Goal: Information Seeking & Learning: Learn about a topic

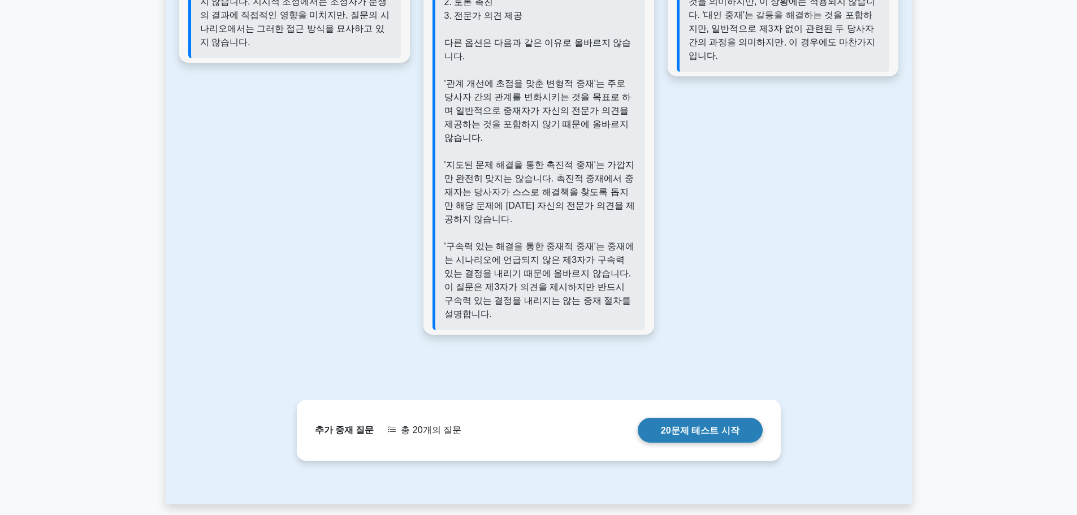
scroll to position [1418, 0]
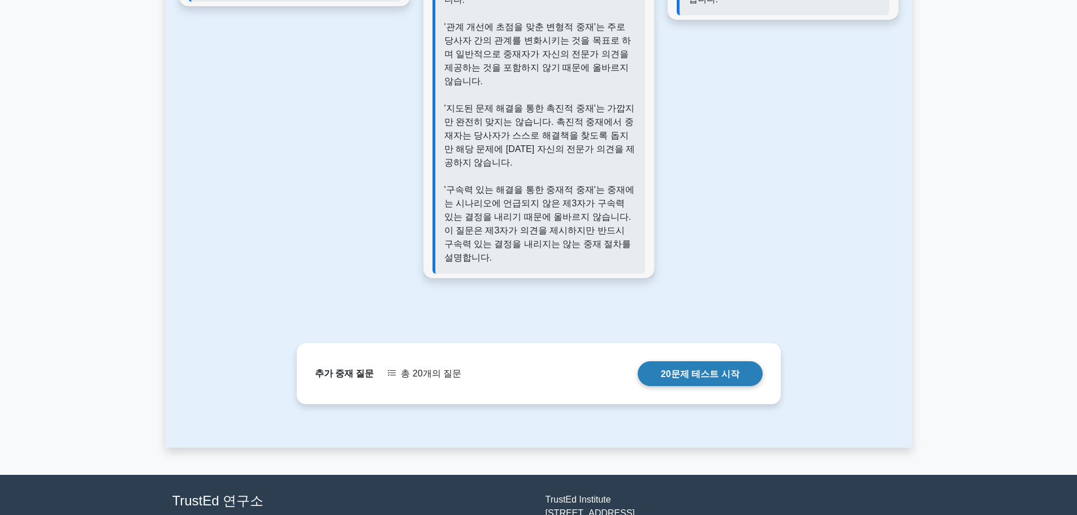
click at [695, 361] on link "20문제 테스트 시작" at bounding box center [700, 373] width 125 height 24
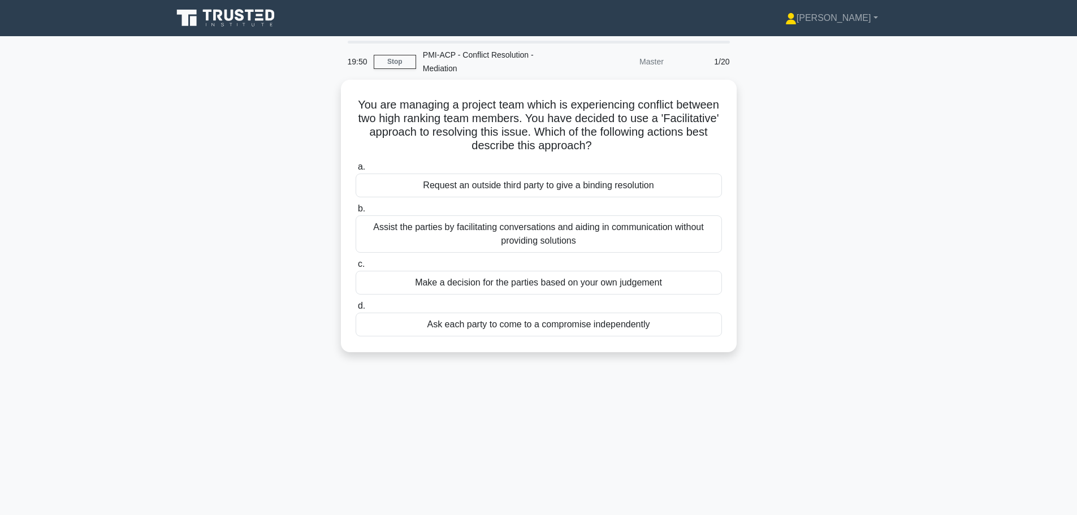
drag, startPoint x: 950, startPoint y: 0, endPoint x: 895, endPoint y: 149, distance: 158.7
click at [895, 149] on div "You are managing a project team which is experiencing conflict between two high…" at bounding box center [539, 223] width 746 height 286
click at [894, 149] on div "You are managing a project team which is experiencing conflict between two high…" at bounding box center [539, 223] width 746 height 286
click at [808, 154] on div "You are managing a project team which is experiencing conflict between two high…" at bounding box center [539, 223] width 746 height 286
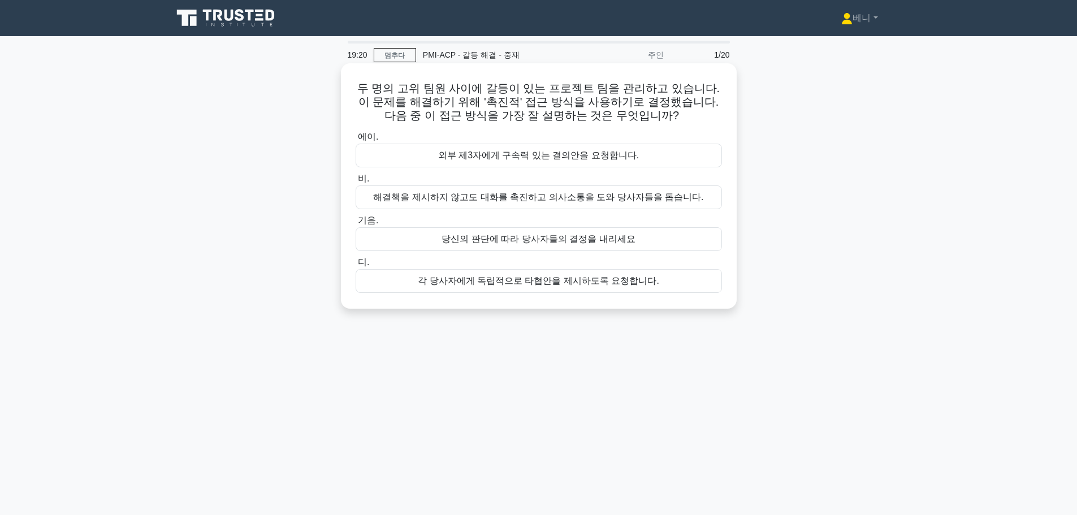
click at [559, 200] on font "해결책을 제시하지 않고도 대화를 촉진하고 의사소통을 도와 당사자들을 돕습니다." at bounding box center [538, 197] width 330 height 10
click at [356, 183] on input "비. 해결책을 제시하지 않고도 대화를 촉진하고 의사소통을 도와 당사자들을 돕습니다." at bounding box center [356, 178] width 0 height 7
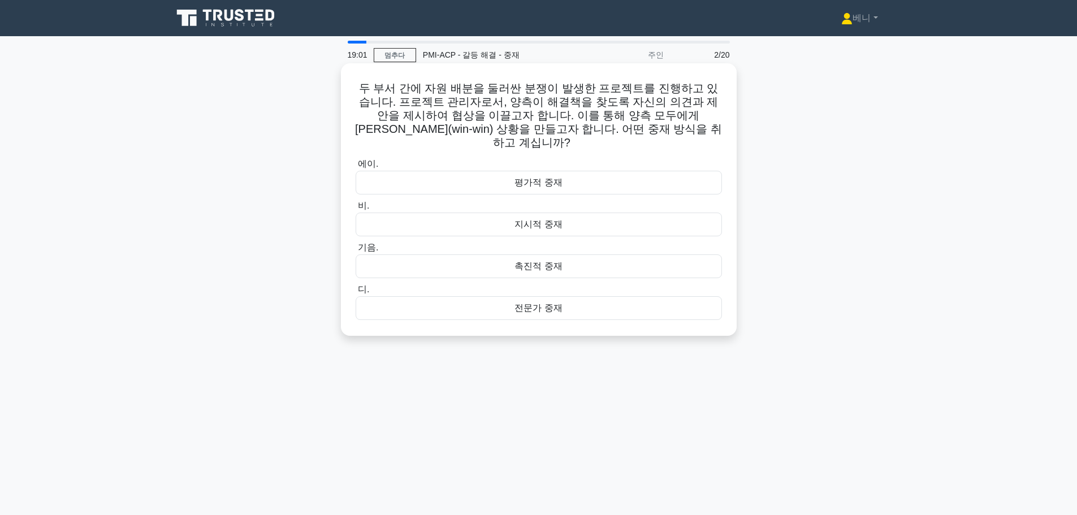
click at [542, 261] on font "촉진적 중재" at bounding box center [538, 266] width 47 height 10
click at [356, 252] on input "기음. 촉진적 중재" at bounding box center [356, 247] width 0 height 7
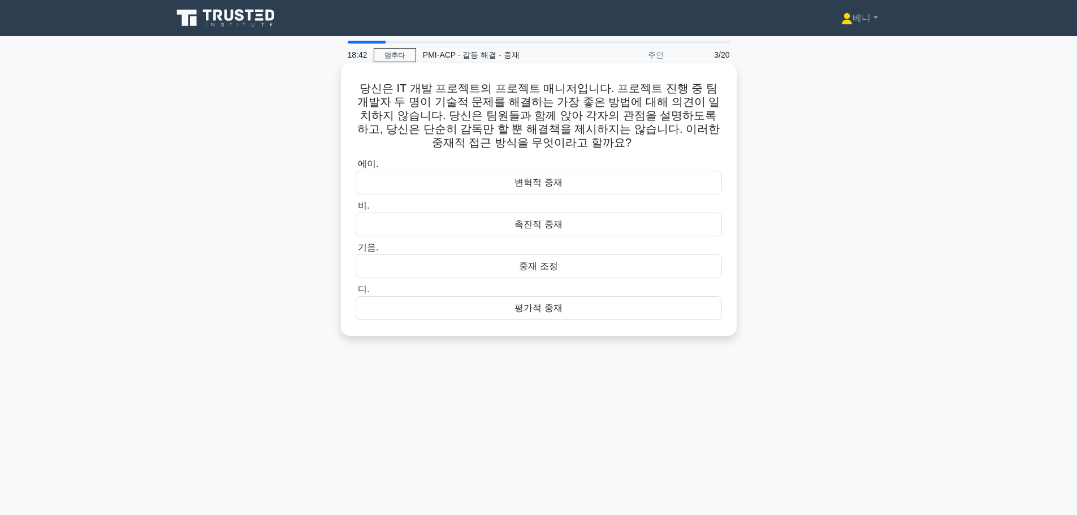
click at [541, 224] on font "촉진적 중재" at bounding box center [538, 224] width 47 height 10
click at [356, 210] on input "비. 촉진적 중재" at bounding box center [356, 205] width 0 height 7
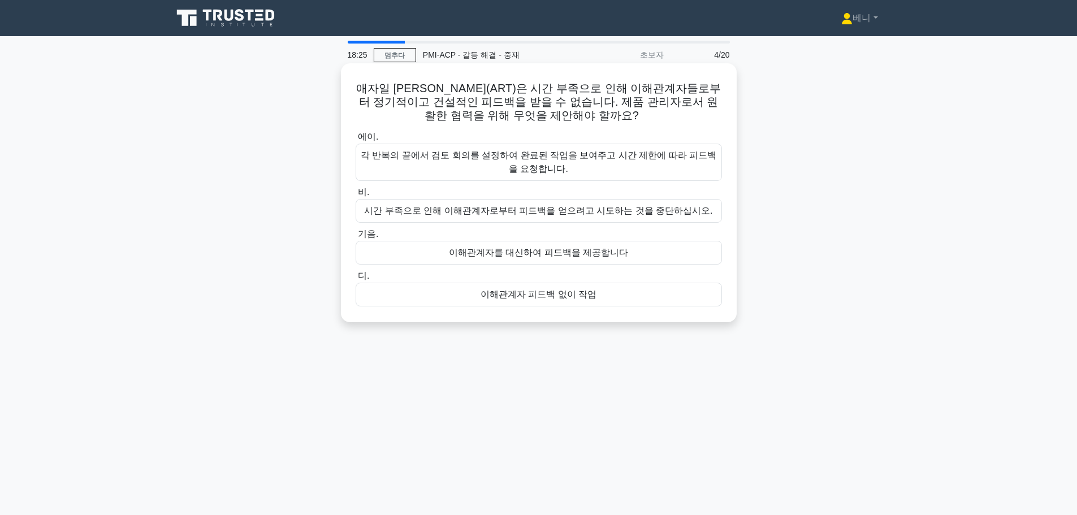
click at [598, 167] on font "각 반복의 끝에서 검토 회의를 설정하여 완료된 작업을 보여주고 시간 제한에 따라 피드백을 요청합니다." at bounding box center [539, 162] width 356 height 27
click at [356, 141] on input "에이. 각 반복의 끝에서 검토 회의를 설정하여 완료된 작업을 보여주고 시간 제한에 따라 피드백을 요청합니다." at bounding box center [356, 136] width 0 height 7
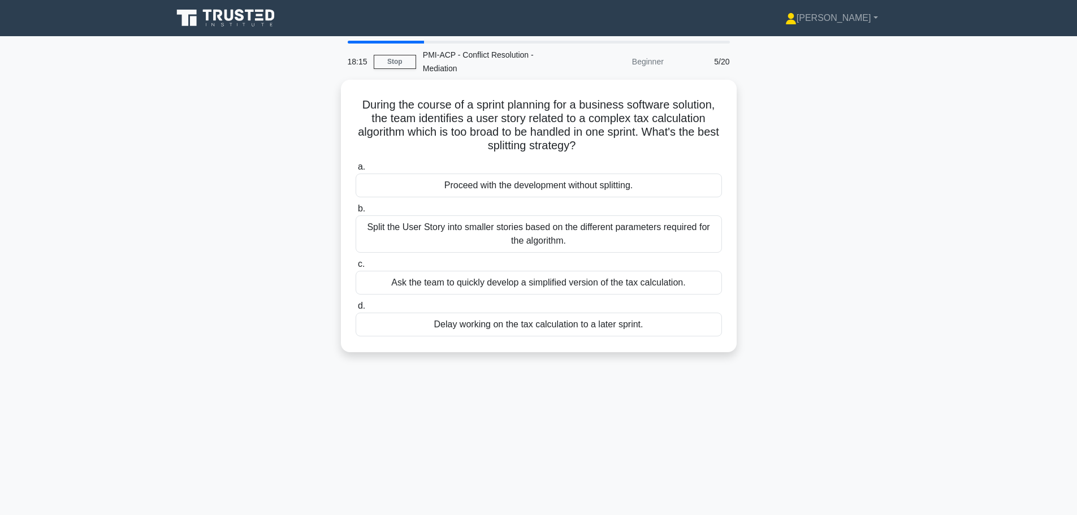
drag, startPoint x: 885, startPoint y: 102, endPoint x: 871, endPoint y: 109, distance: 16.0
click at [885, 102] on div "During the course of a sprint planning for a business software solution, the te…" at bounding box center [539, 223] width 746 height 286
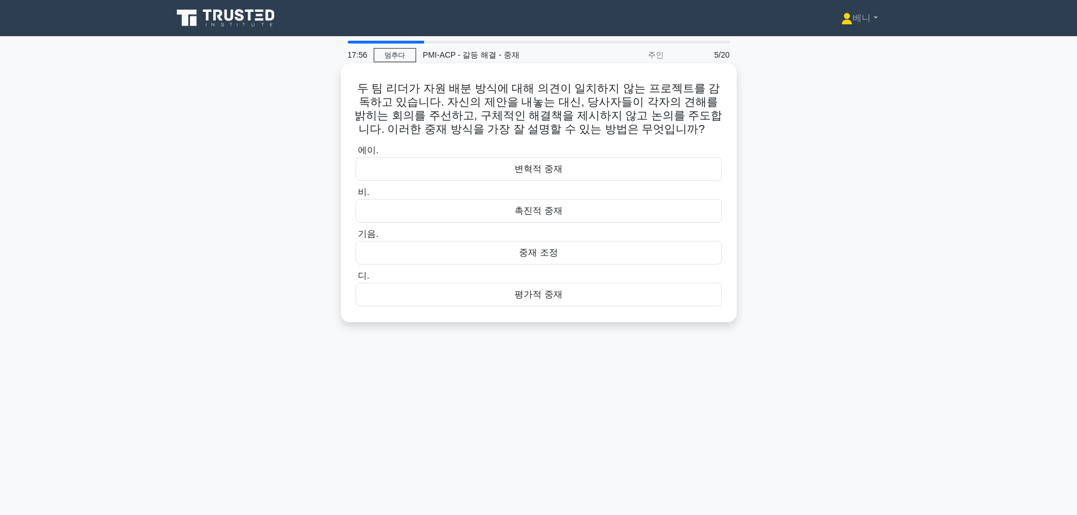
click at [542, 214] on font "촉진적 중재" at bounding box center [538, 211] width 47 height 10
click at [356, 196] on input "비. 촉진적 중재" at bounding box center [356, 192] width 0 height 7
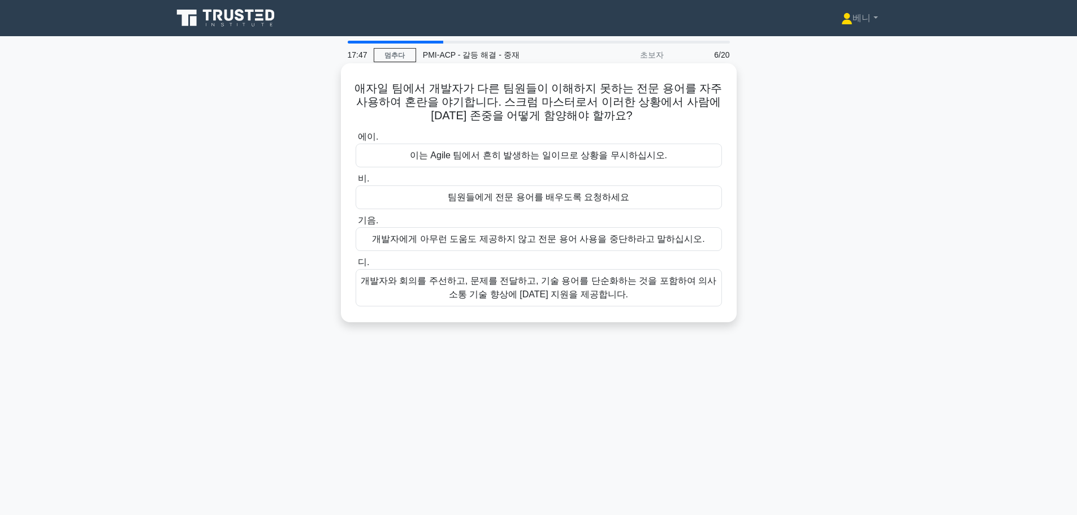
click at [563, 296] on font "개발자와 회의를 주선하고, 문제를 전달하고, 기술 용어를 단순화하는 것을 포함하여 의사소통 기술 향상에 대한 지원을 제공합니다." at bounding box center [539, 287] width 356 height 23
click at [356, 266] on input "디. 개발자와 회의를 주선하고, 문제를 전달하고, 기술 용어를 단순화하는 것을 포함하여 의사소통 기술 향상에 대한 지원을 제공합니다." at bounding box center [356, 262] width 0 height 7
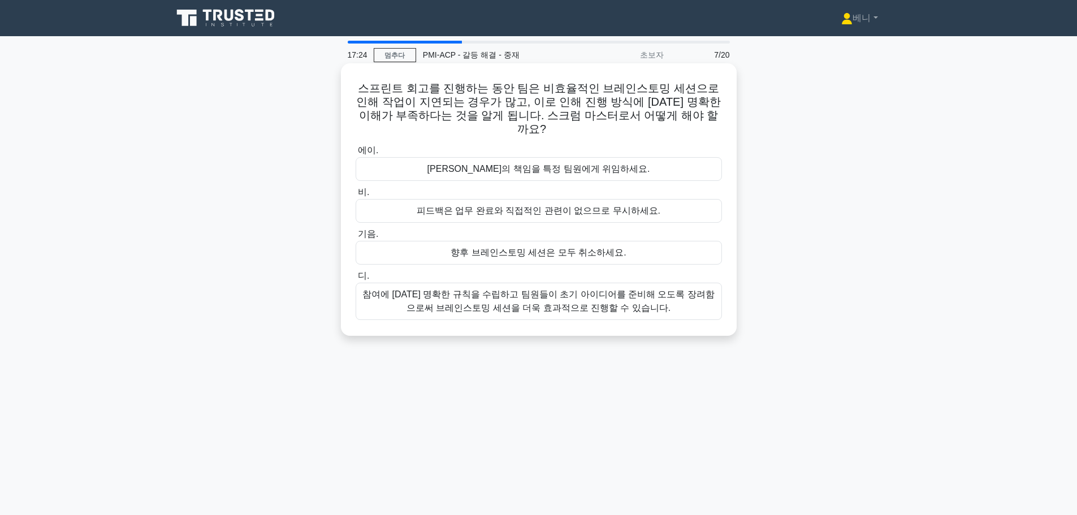
click at [546, 288] on font "참여에 대한 명확한 규칙을 수립하고 팀원들이 초기 아이디어를 준비해 오도록 장려함으로써 브레인스토밍 세션을 더욱 효과적으로 진행할 수 있습니다." at bounding box center [539, 301] width 356 height 27
click at [356, 280] on input "디. 참여에 대한 명확한 규칙을 수립하고 팀원들이 초기 아이디어를 준비해 오도록 장려함으로써 브레인스토밍 세션을 더욱 효과적으로 진행할 수 있…" at bounding box center [356, 276] width 0 height 7
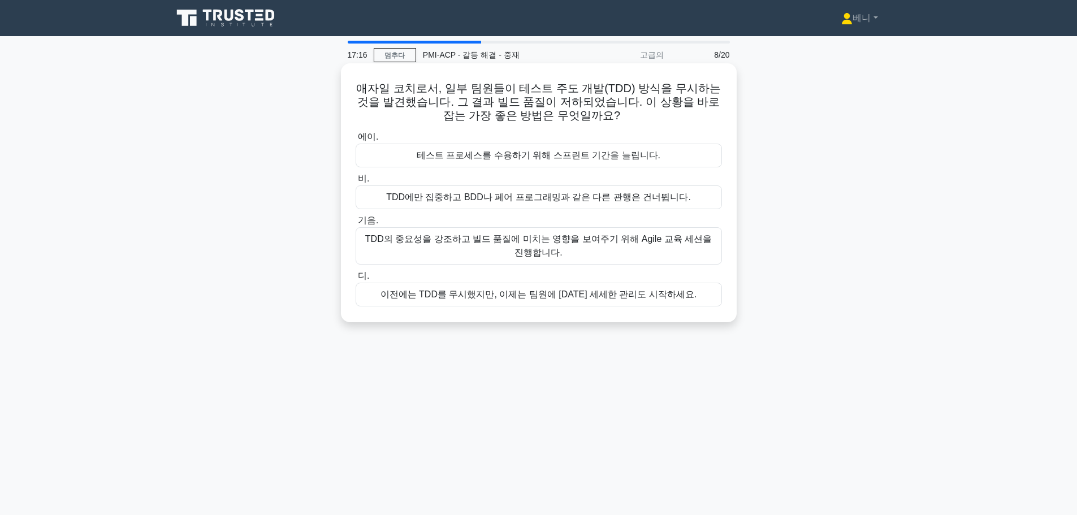
click at [497, 252] on font "TDD의 중요성을 강조하고 빌드 품질에 미치는 영향을 보여주기 위해 Agile 교육 세션을 진행합니다." at bounding box center [539, 245] width 356 height 27
click at [356, 224] on input "기음. TDD의 중요성을 강조하고 빌드 품질에 미치는 영향을 보여주기 위해 Agile 교육 세션을 진행합니다." at bounding box center [356, 220] width 0 height 7
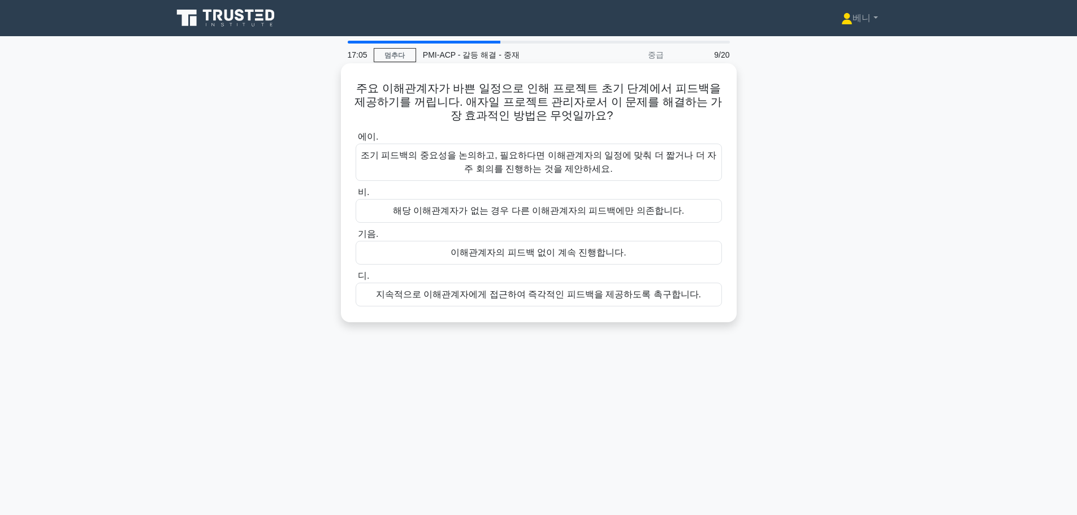
click at [474, 165] on font "조기 피드백의 중요성을 논의하고, 필요하다면 이해관계자의 일정에 맞춰 더 짧거나 더 자주 회의를 진행하는 것을 제안하세요." at bounding box center [539, 162] width 356 height 27
click at [356, 141] on input "에이. 조기 피드백의 중요성을 논의하고, 필요하다면 이해관계자의 일정에 맞춰 더 짧거나 더 자주 회의를 진행하는 것을 제안하세요." at bounding box center [356, 136] width 0 height 7
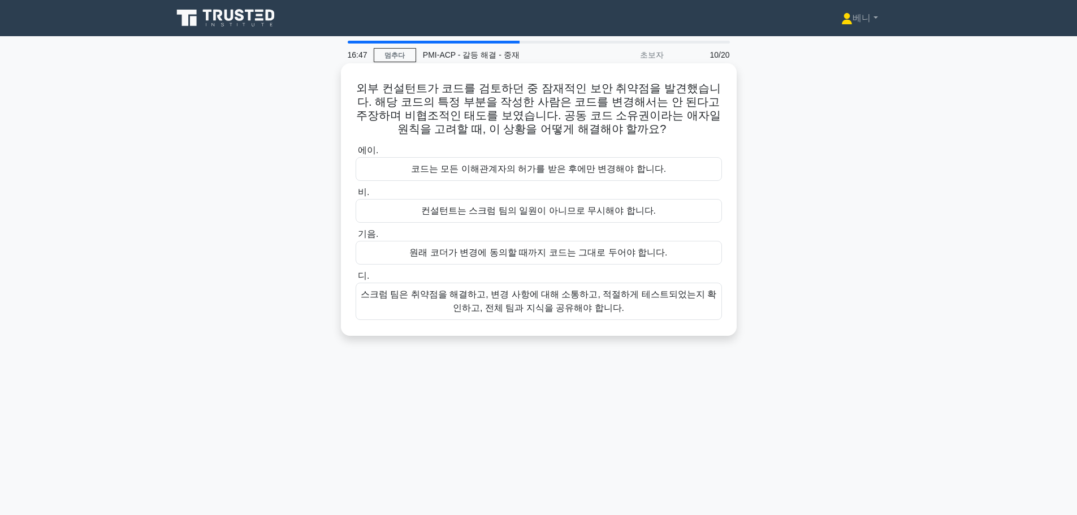
click at [556, 312] on font "스크럼 팀은 취약점을 해결하고, 변경 사항에 대해 소통하고, 적절하게 테스트되었는지 확인하고, 전체 팀과 지식을 공유해야 합니다." at bounding box center [539, 300] width 356 height 23
click at [356, 280] on input "디. 스크럼 팀은 취약점을 해결하고, 변경 사항에 대해 소통하고, 적절하게 테스트되었는지 확인하고, 전체 팀과 지식을 공유해야 합니다." at bounding box center [356, 276] width 0 height 7
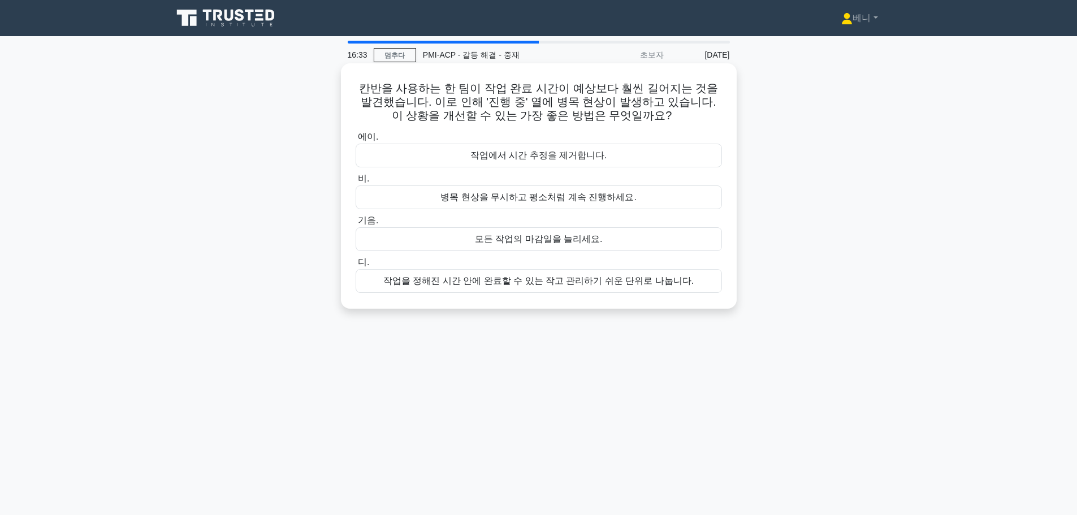
click at [583, 284] on font "작업을 정해진 시간 안에 완료할 수 있는 작고 관리하기 쉬운 단위로 나눕니다." at bounding box center [538, 281] width 310 height 10
click at [356, 266] on input "디. 작업을 정해진 시간 안에 완료할 수 있는 작고 관리하기 쉬운 단위로 나눕니다." at bounding box center [356, 262] width 0 height 7
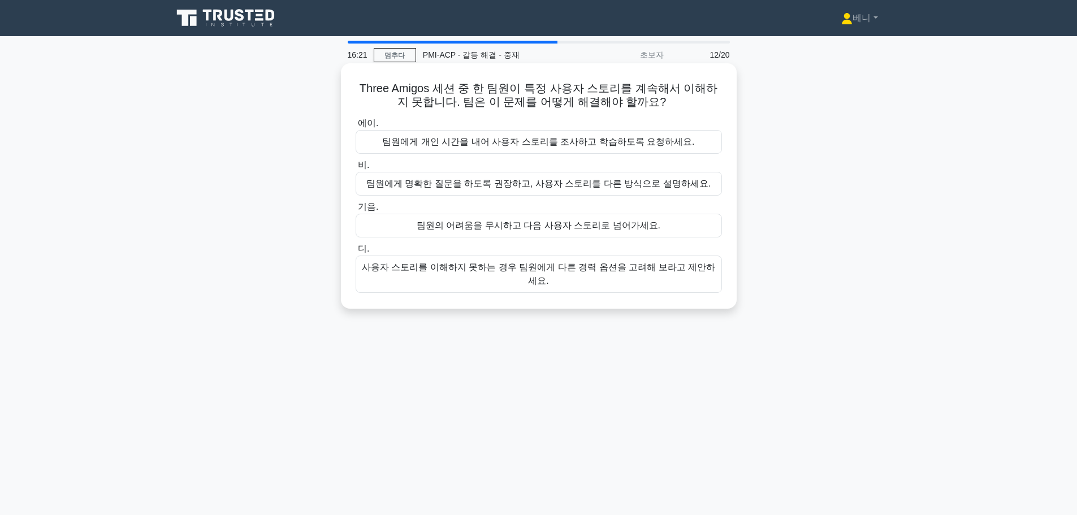
click at [532, 185] on font "팀원에게 명확한 질문을 하도록 권장하고, 사용자 스토리를 다른 방식으로 설명하세요." at bounding box center [538, 184] width 344 height 10
click at [356, 169] on input "비. 팀원에게 명확한 질문을 하도록 권장하고, 사용자 스토리를 다른 방식으로 설명하세요." at bounding box center [356, 165] width 0 height 7
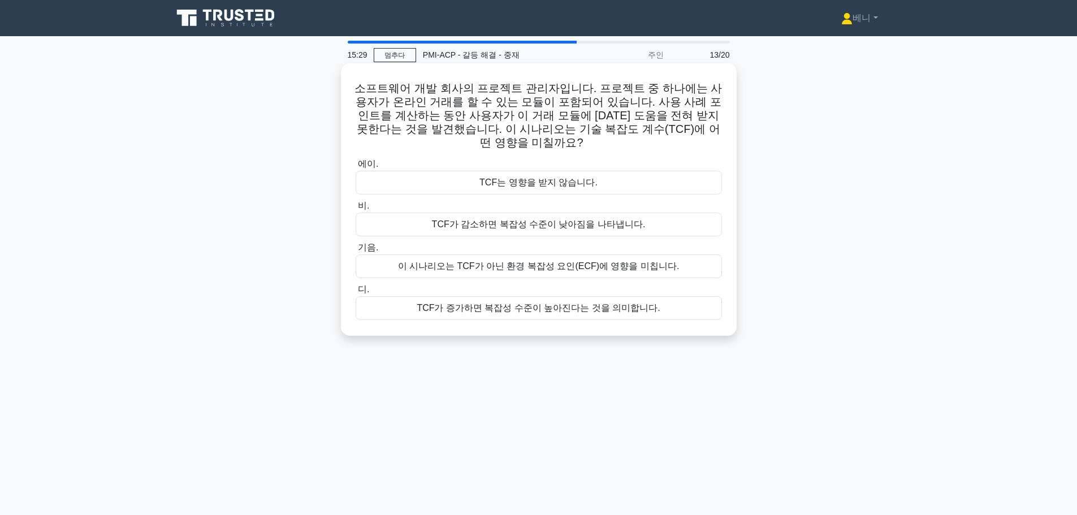
click at [559, 261] on font "이 시나리오는 TCF가 아닌 환경 복잡성 요인(ECF)에 영향을 미칩니다." at bounding box center [539, 266] width 282 height 10
click at [356, 252] on input "기음. 이 시나리오는 TCF가 아닌 환경 복잡성 요인(ECF)에 영향을 미칩니다." at bounding box center [356, 247] width 0 height 7
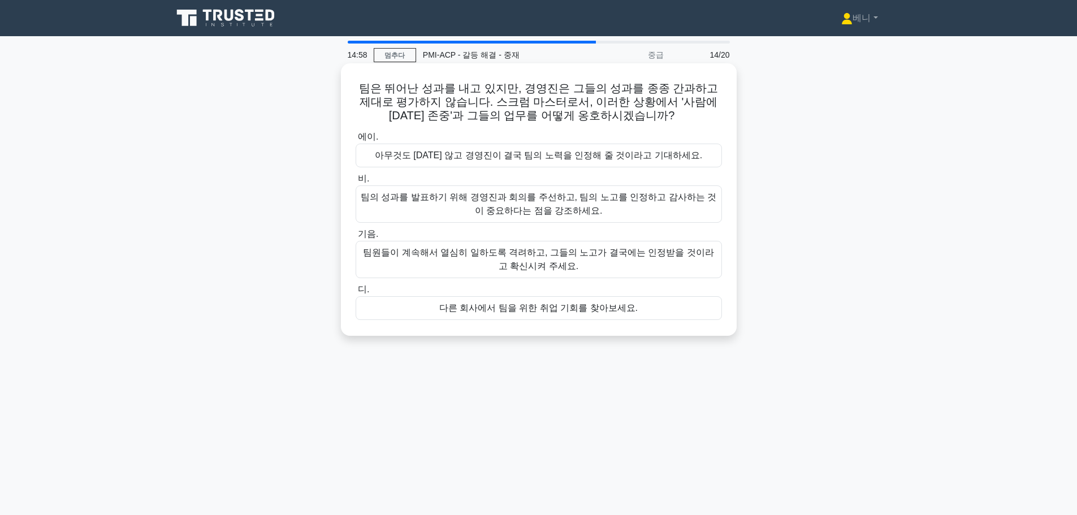
click at [568, 210] on font "팀의 성과를 발표하기 위해 경영진과 회의를 주선하고, 팀의 노고를 인정하고 감사하는 것이 중요하다는 점을 강조하세요." at bounding box center [539, 203] width 356 height 23
click at [356, 183] on input "비. 팀의 성과를 발표하기 위해 경영진과 회의를 주선하고, 팀의 노고를 인정하고 감사하는 것이 중요하다는 점을 강조하세요." at bounding box center [356, 178] width 0 height 7
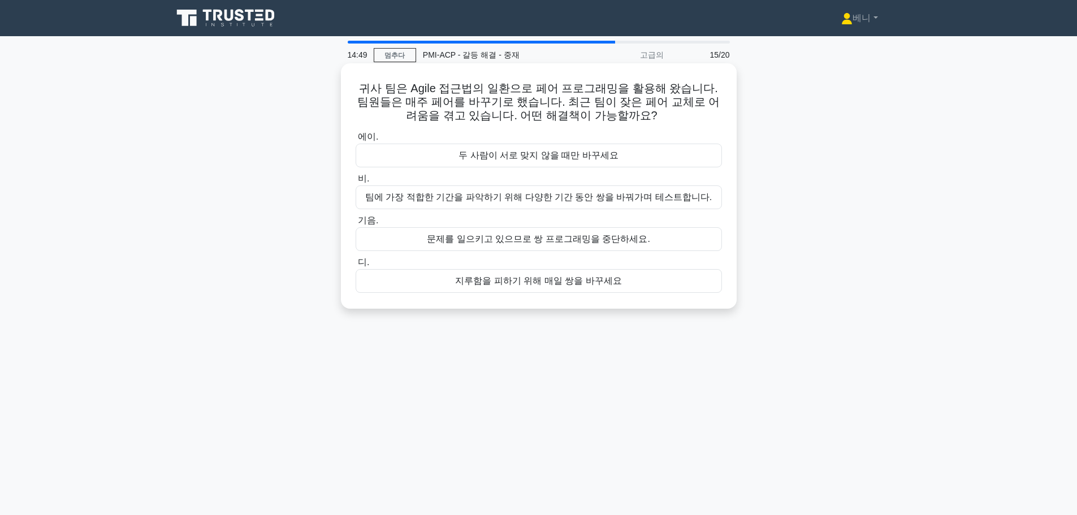
click at [537, 201] on font "팀에 가장 적합한 기간을 파악하기 위해 다양한 기간 동안 쌍을 바꿔가며 테스트합니다." at bounding box center [538, 197] width 347 height 10
click at [356, 183] on input "비. 팀에 가장 적합한 기간을 파악하기 위해 다양한 기간 동안 쌍을 바꿔가며 테스트합니다." at bounding box center [356, 178] width 0 height 7
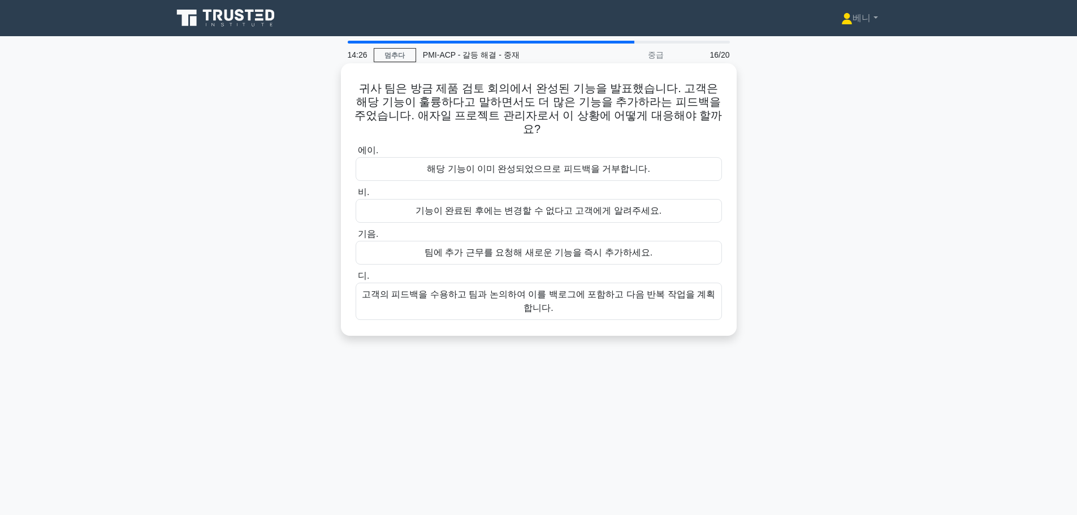
click at [570, 289] on font "고객의 피드백을 수용하고 팀과 논의하여 이를 백로그에 포함하고 다음 반복 작업을 계획합니다." at bounding box center [538, 300] width 353 height 23
click at [356, 280] on input "디. 고객의 피드백을 수용하고 팀과 논의하여 이를 백로그에 포함하고 다음 반복 작업을 계획합니다." at bounding box center [356, 276] width 0 height 7
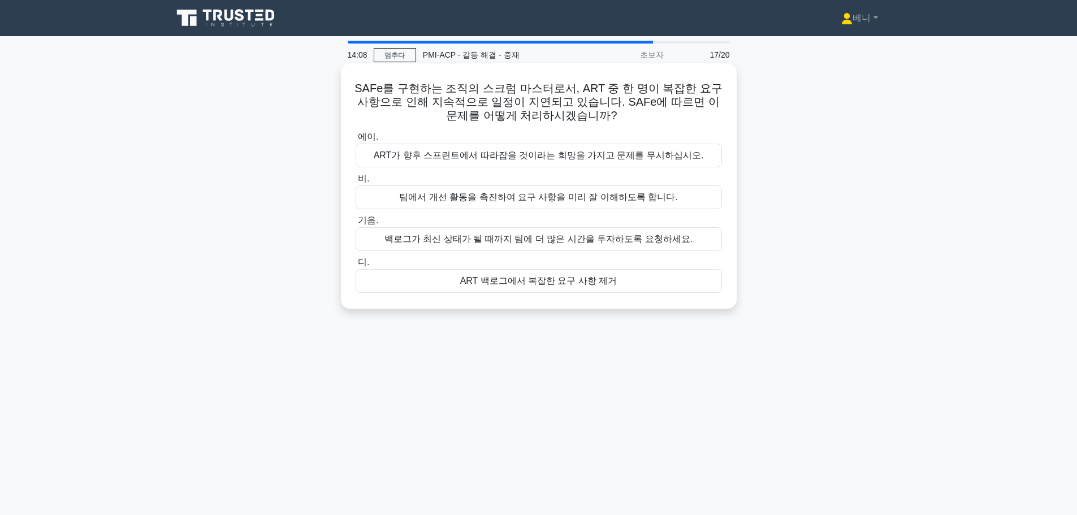
click at [547, 200] on font "팀에서 개선 활동을 촉진하여 요구 사항을 미리 잘 이해하도록 합니다." at bounding box center [538, 197] width 278 height 10
click at [356, 183] on input "비. 팀에서 개선 활동을 촉진하여 요구 사항을 미리 잘 이해하도록 합니다." at bounding box center [356, 178] width 0 height 7
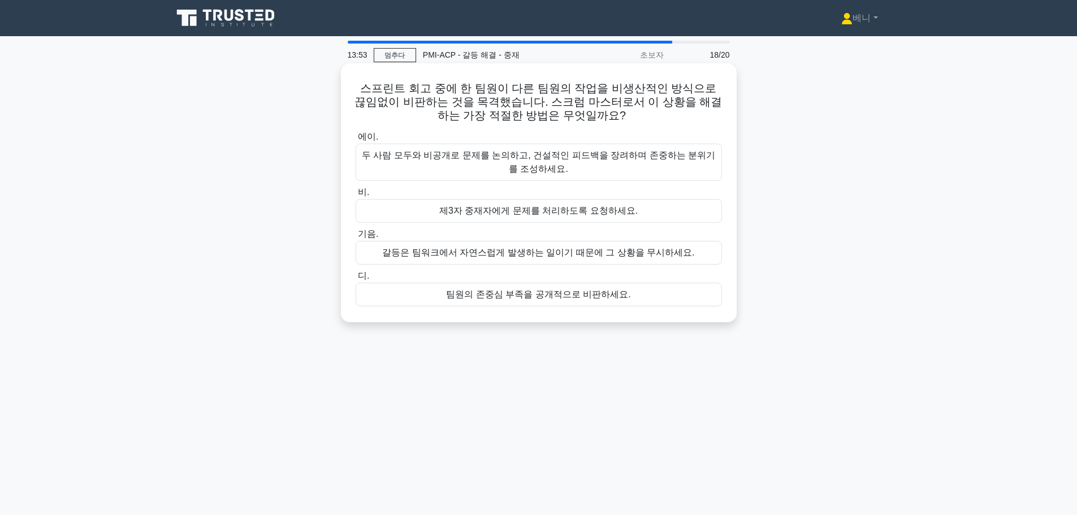
click at [616, 166] on font "두 사람 모두와 비공개로 문제를 논의하고, 건설적인 피드백을 장려하며 존중하는 분위기를 조성하세요." at bounding box center [539, 162] width 356 height 27
click at [356, 141] on input "에이. 두 사람 모두와 비공개로 문제를 논의하고, 건설적인 피드백을 장려하며 존중하는 분위기를 조성하세요." at bounding box center [356, 136] width 0 height 7
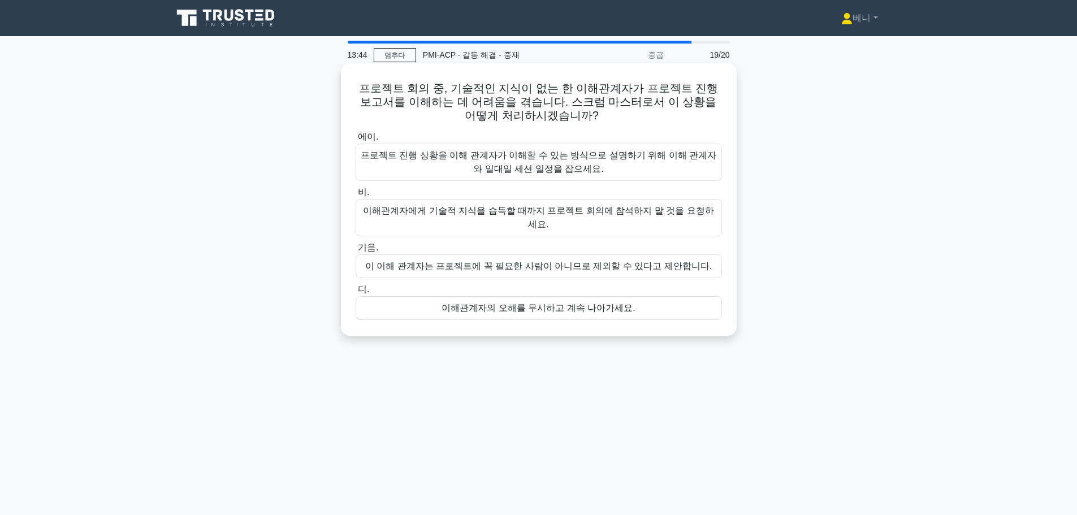
click at [598, 170] on font "프로젝트 진행 상황을 이해 관계자가 이해할 수 있는 방식으로 설명하기 위해 이해 관계자와 일대일 세션 일정을 잡으세요." at bounding box center [539, 162] width 356 height 27
click at [356, 141] on input "에이. 프로젝트 진행 상황을 이해 관계자가 이해할 수 있는 방식으로 설명하기 위해 이해 관계자와 일대일 세션 일정을 잡으세요." at bounding box center [356, 136] width 0 height 7
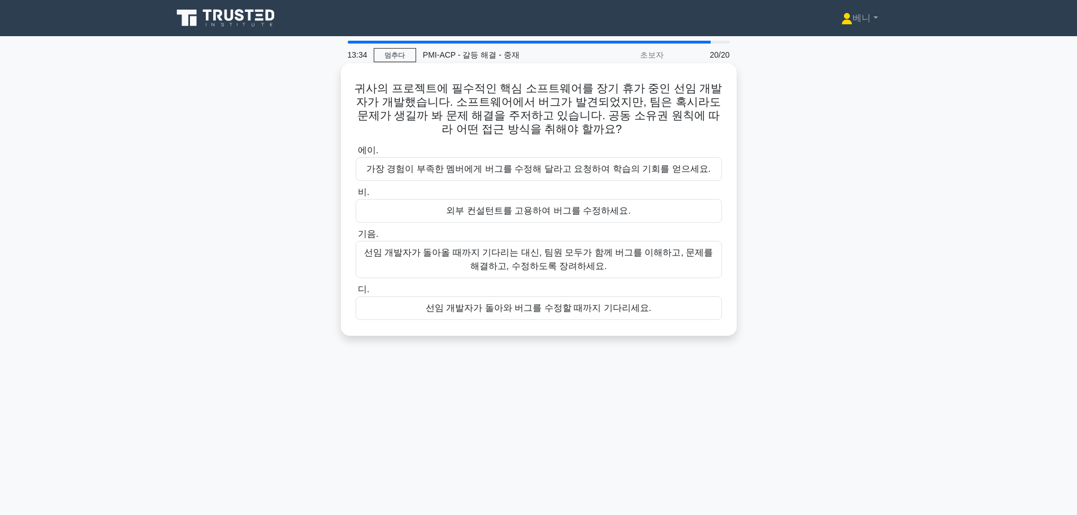
click at [601, 265] on font "선임 개발자가 돌아올 때까지 기다리는 대신, 팀원 모두가 함께 버그를 이해하고, 문제를 해결하고, 수정하도록 장려하세요." at bounding box center [539, 259] width 356 height 27
click at [356, 238] on input "기음. 선임 개발자가 돌아올 때까지 기다리는 대신, 팀원 모두가 함께 버그를 이해하고, 문제를 해결하고, 수정하도록 장려하세요." at bounding box center [356, 234] width 0 height 7
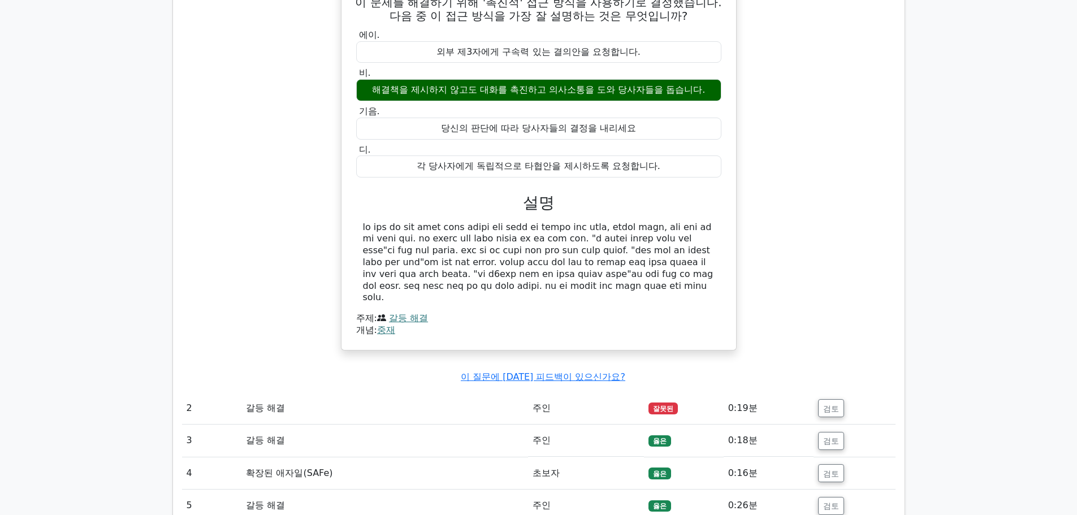
scroll to position [1018, 0]
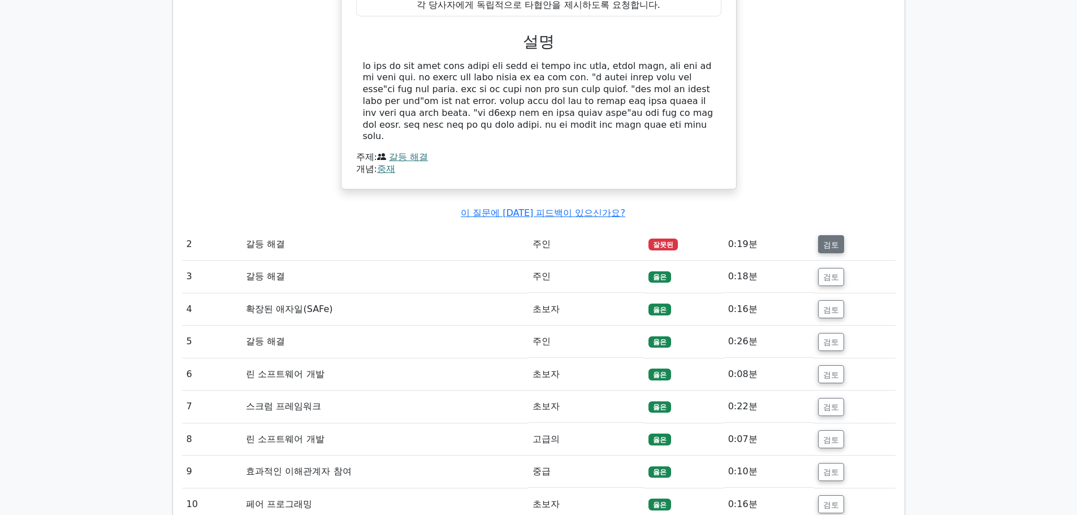
click at [827, 249] on font "검토" at bounding box center [831, 244] width 16 height 9
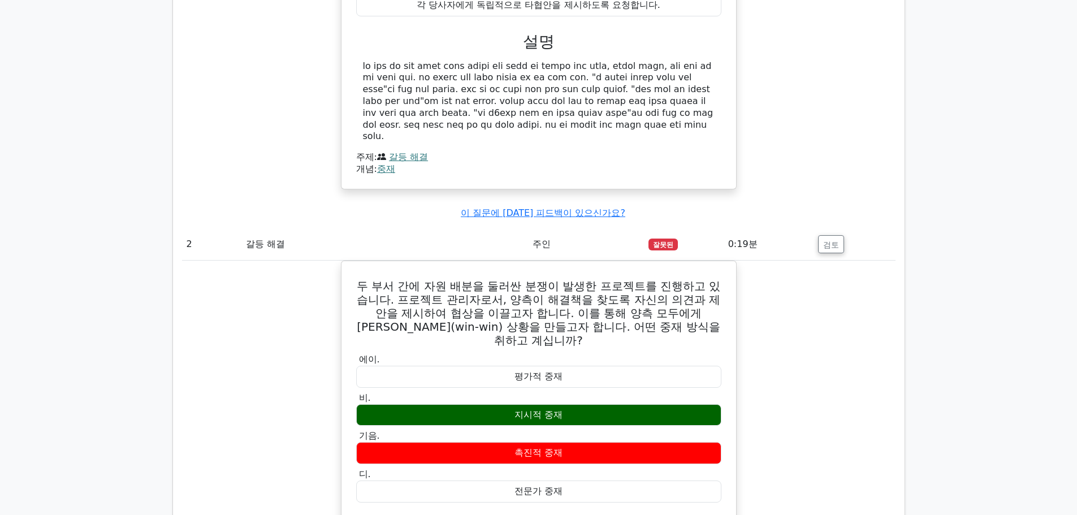
click at [876, 203] on div "두 명의 고위 팀원 사이에 갈등이 있는 프로젝트 팀을 관리하고 있습니다. 이 문제를 해결하기 위해 '촉진적' 접근 방식을 사용하기로 결정했습니…" at bounding box center [539, 2] width 714 height 401
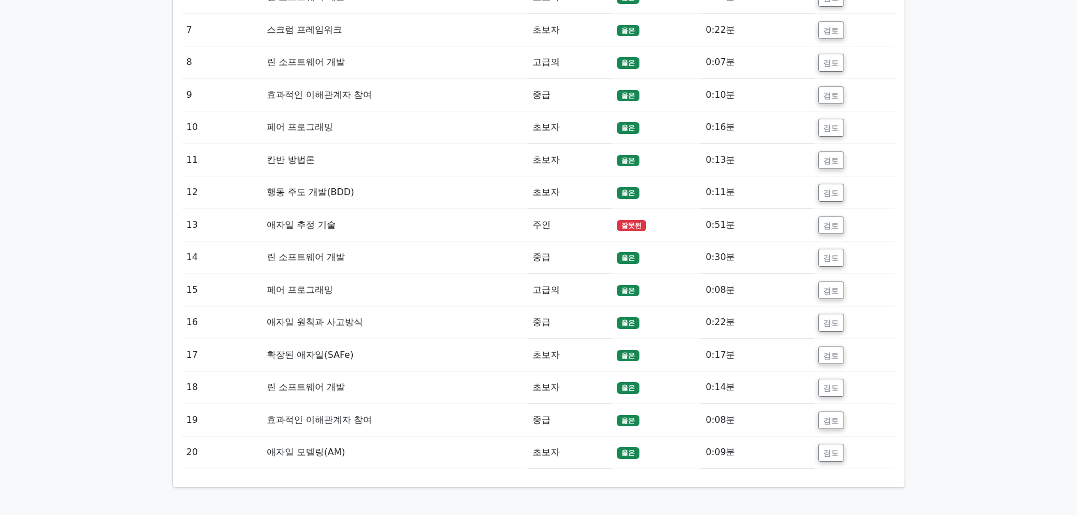
scroll to position [1866, 0]
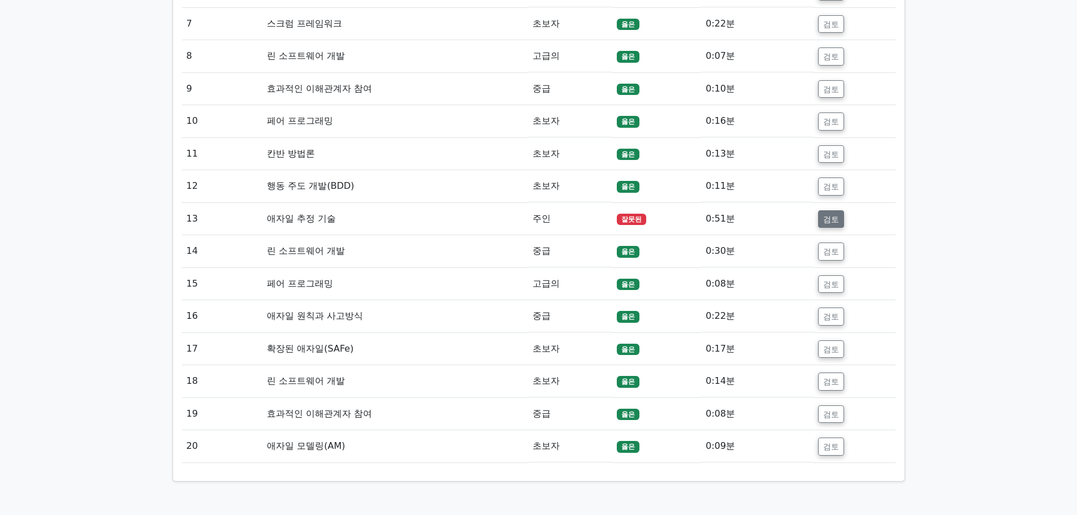
click at [824, 223] on font "검토" at bounding box center [831, 218] width 16 height 9
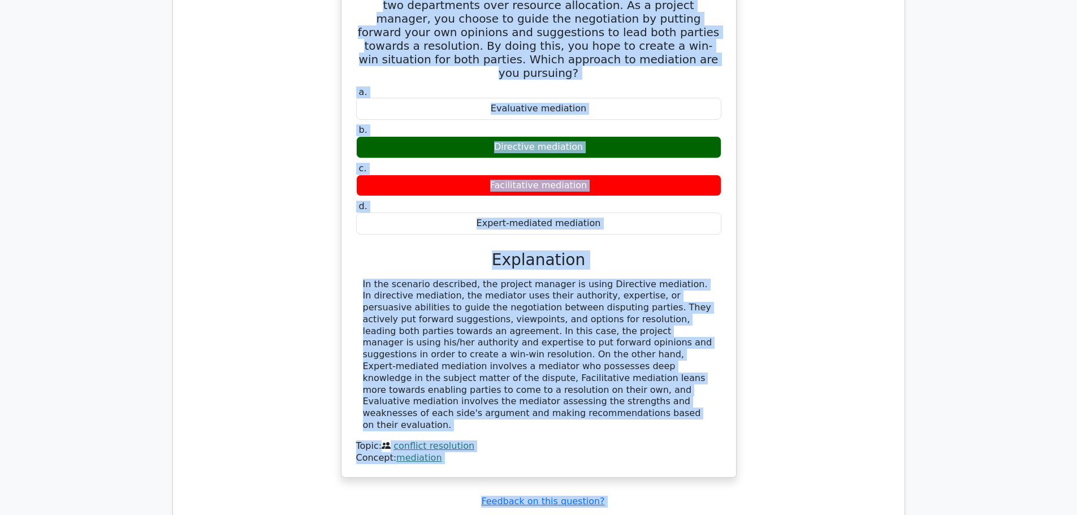
scroll to position [1474, 0]
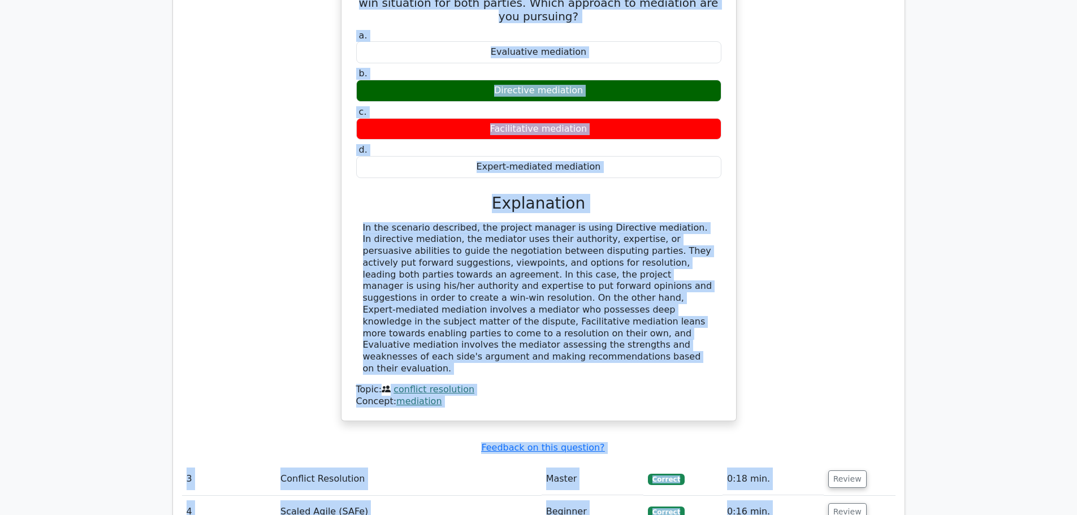
drag, startPoint x: 367, startPoint y: 87, endPoint x: 442, endPoint y: 323, distance: 247.5
click at [442, 323] on div "You are leading a project, where a dispute has arisen between two departments o…" at bounding box center [539, 166] width 386 height 502
copy div "You are leading a project, where a dispute has arisen between two departments o…"
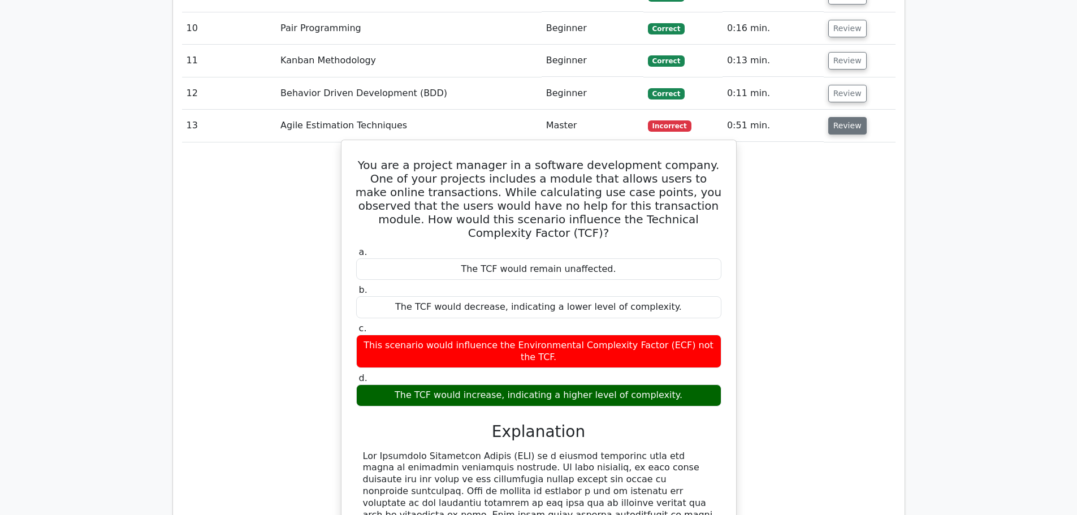
scroll to position [2239, 0]
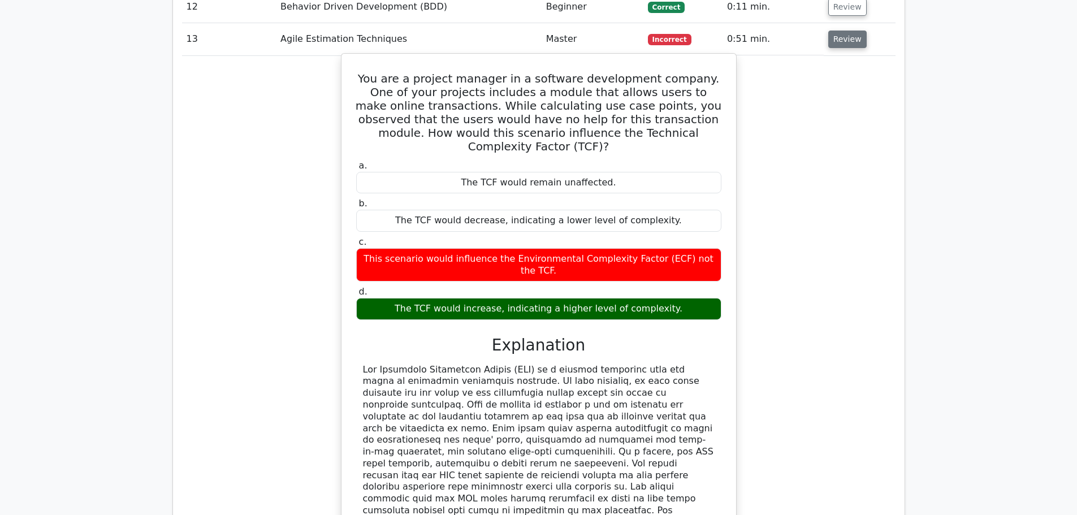
drag, startPoint x: 360, startPoint y: 115, endPoint x: 554, endPoint y: 452, distance: 389.0
click at [554, 452] on div "You are a project manager in a software development company. One of your projec…" at bounding box center [539, 325] width 386 height 535
copy div "You are a project manager in a software development company. One of your projec…"
click at [729, 162] on div "You are a project manager in a software development company. One of your projec…" at bounding box center [539, 325] width 386 height 535
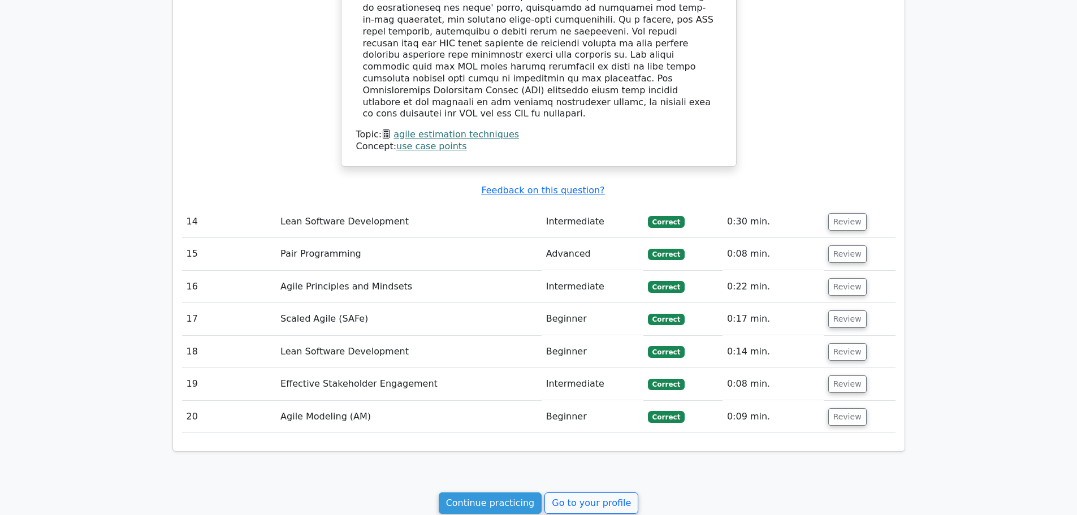
scroll to position [2747, 0]
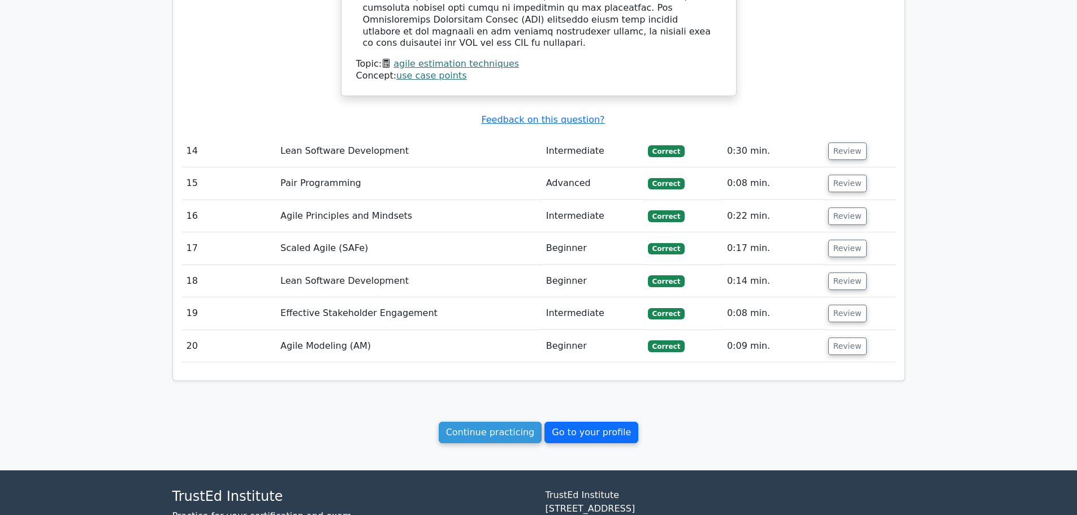
click at [596, 422] on link "Go to your profile" at bounding box center [591, 432] width 94 height 21
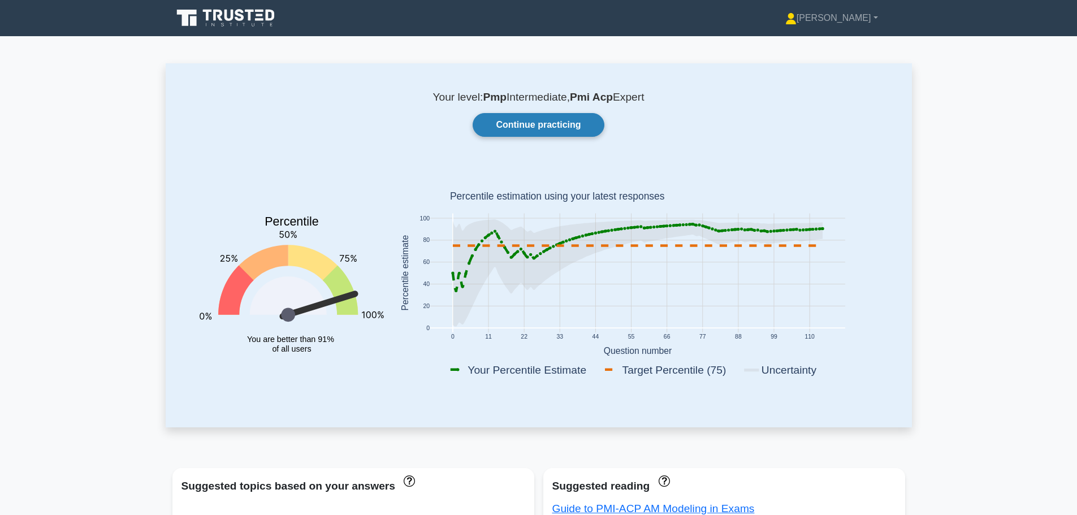
click at [545, 122] on link "Continue practicing" at bounding box center [538, 125] width 131 height 24
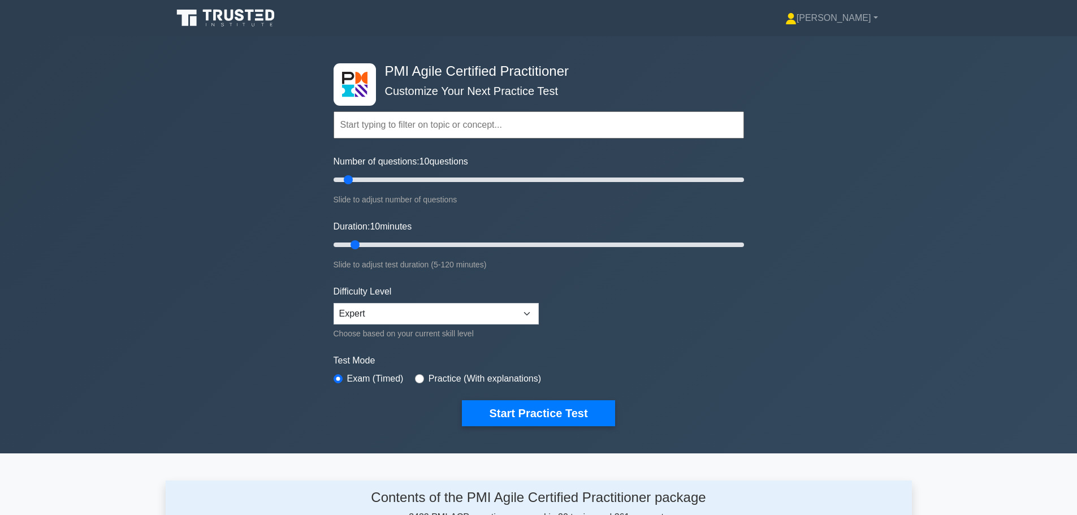
click at [841, 264] on div "PMI Agile Certified Practitioner Customize Your Next Practice Test Topics Agile…" at bounding box center [538, 244] width 1077 height 417
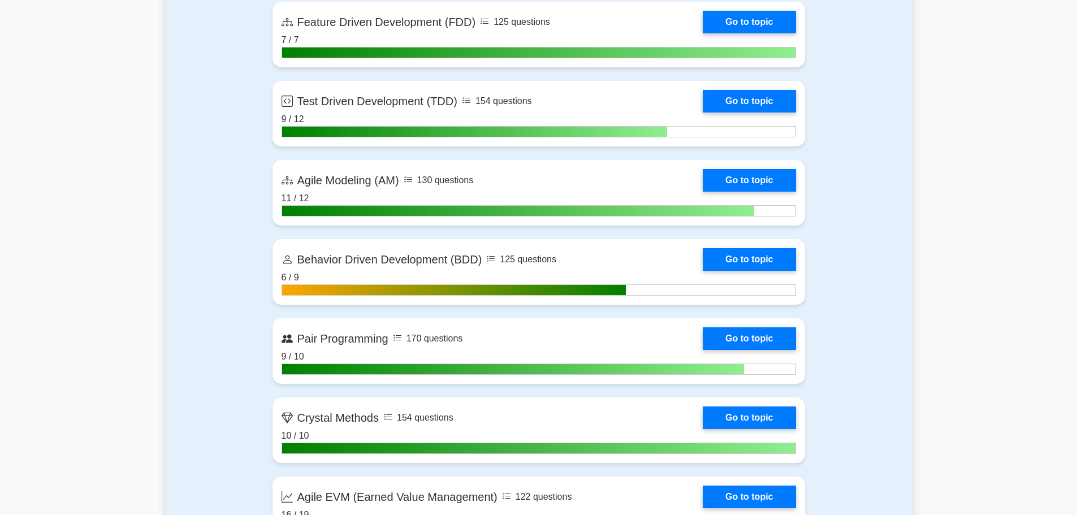
scroll to position [2205, 0]
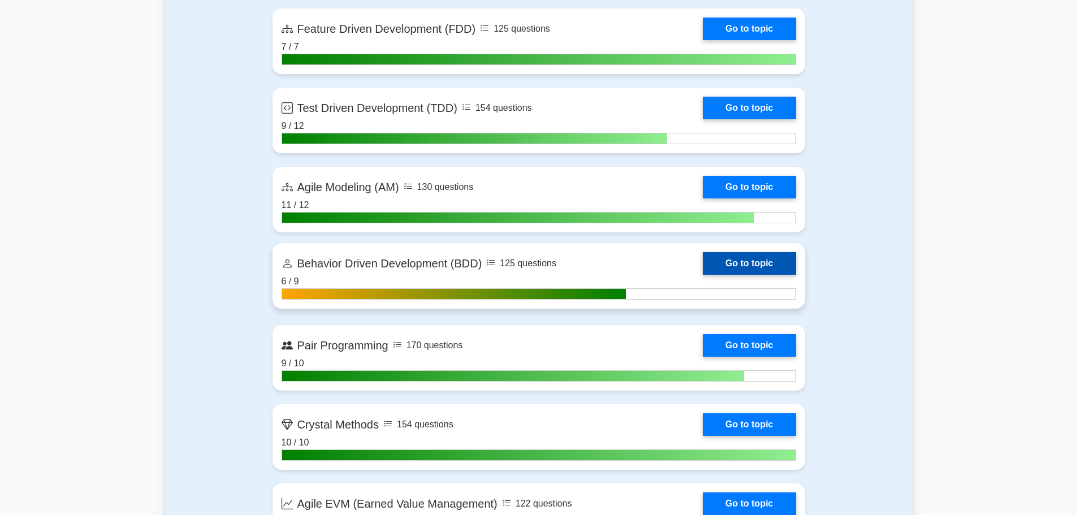
click at [750, 261] on link "Go to topic" at bounding box center [749, 263] width 93 height 23
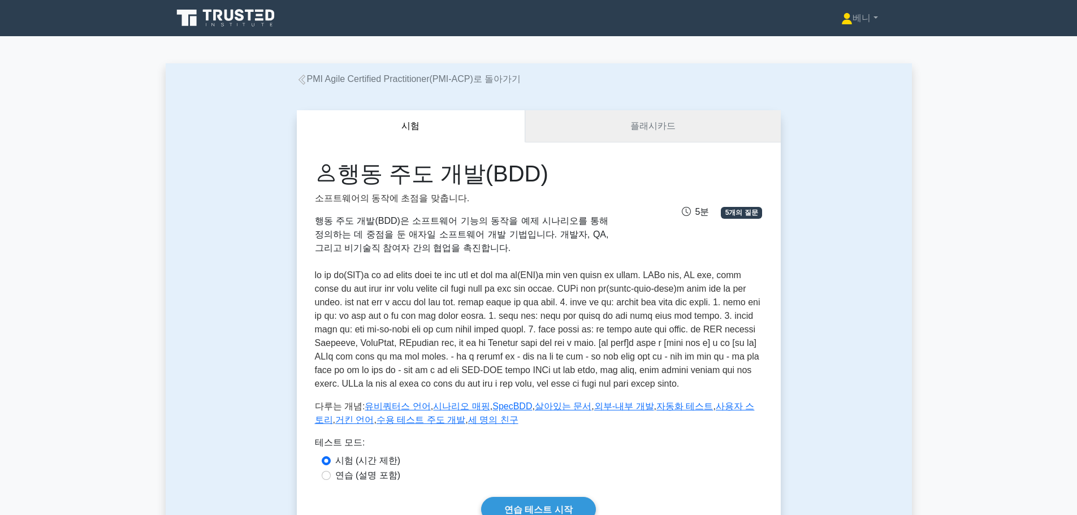
click at [649, 126] on font "플래시카드" at bounding box center [652, 126] width 45 height 10
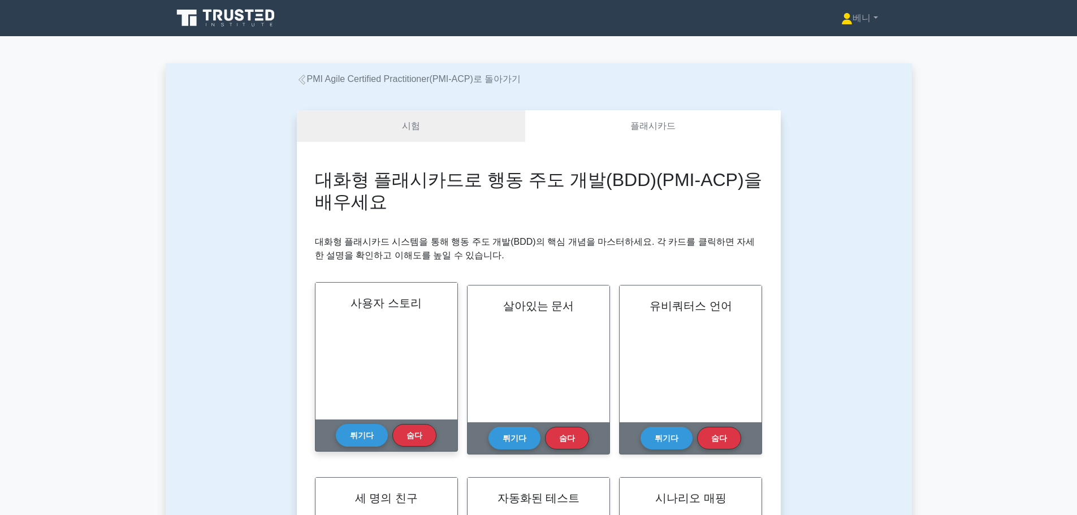
click at [382, 361] on div "사용자 스토리" at bounding box center [386, 351] width 142 height 137
click at [362, 434] on font "튀기다" at bounding box center [362, 434] width 24 height 9
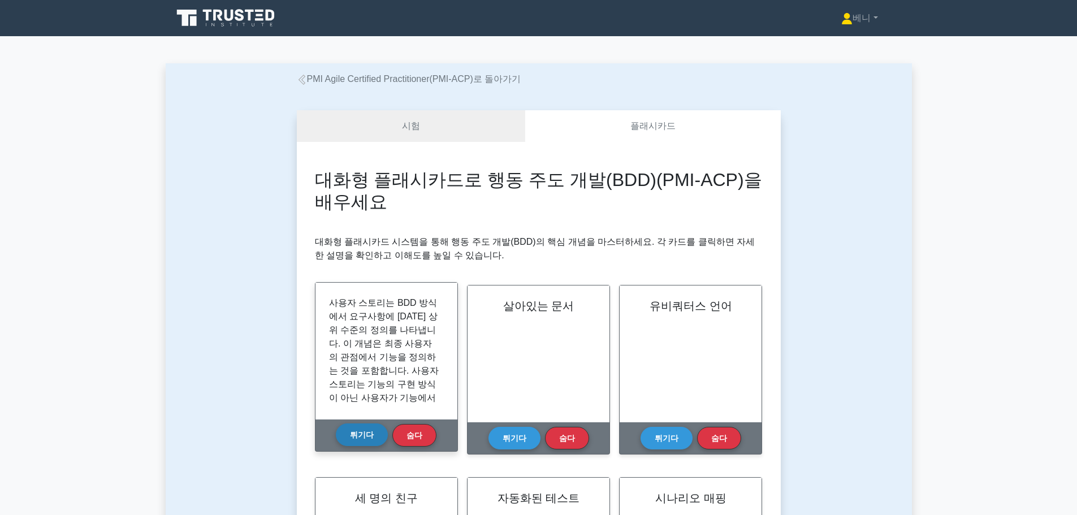
click at [362, 434] on font "튀기다" at bounding box center [362, 434] width 24 height 9
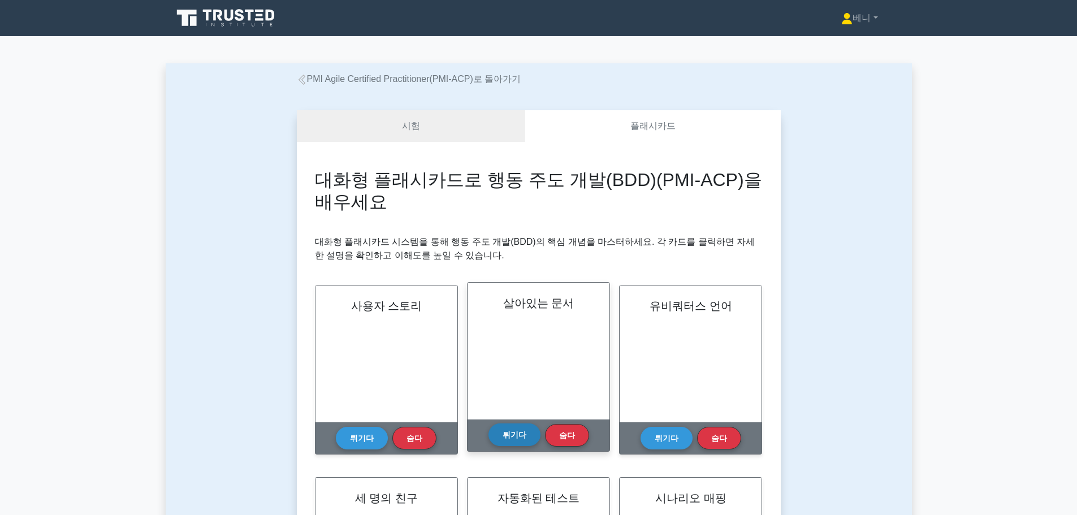
click at [508, 436] on font "튀기다" at bounding box center [515, 434] width 24 height 9
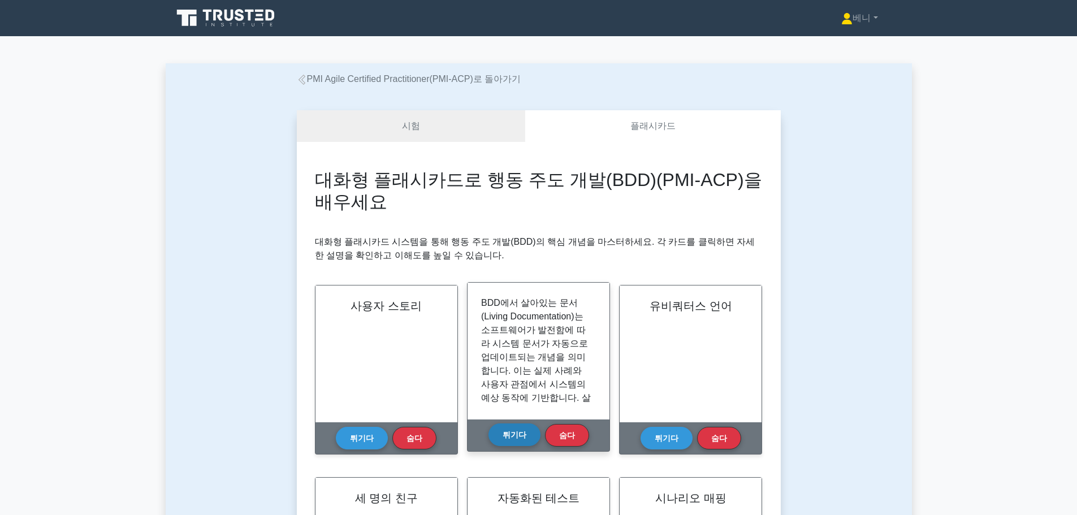
click at [508, 436] on font "튀기다" at bounding box center [515, 434] width 24 height 9
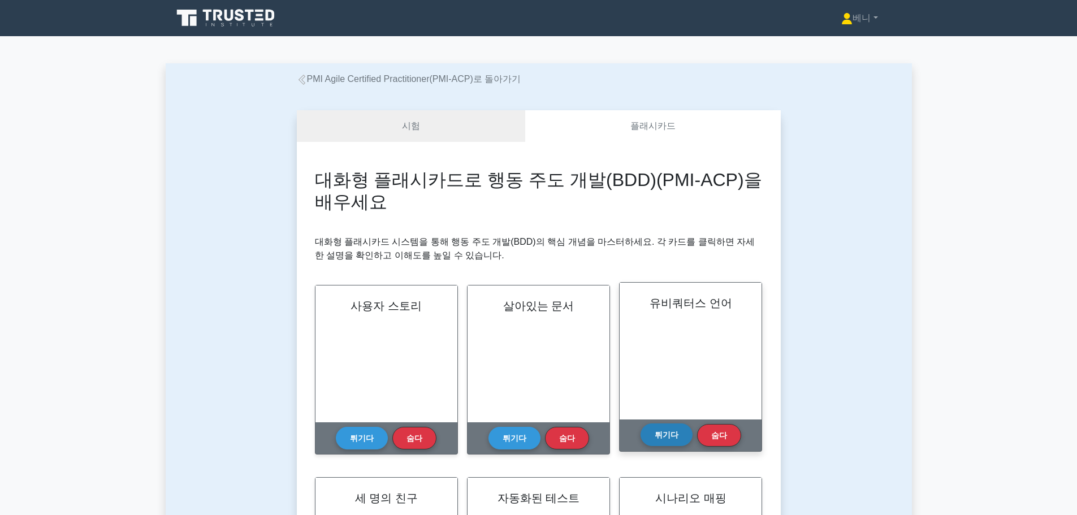
click at [676, 436] on font "튀기다" at bounding box center [667, 434] width 24 height 9
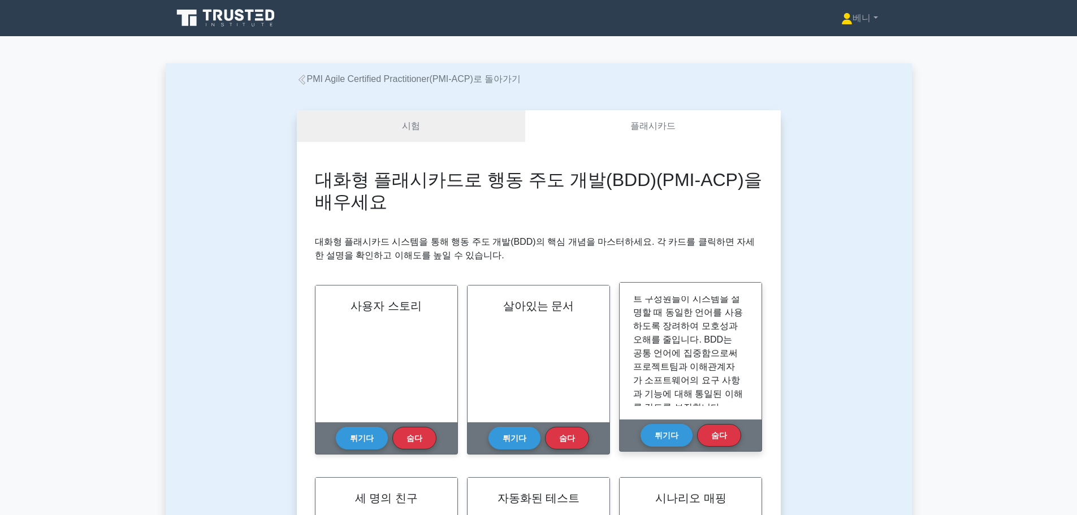
scroll to position [76, 0]
click at [672, 437] on font "튀기다" at bounding box center [667, 434] width 24 height 9
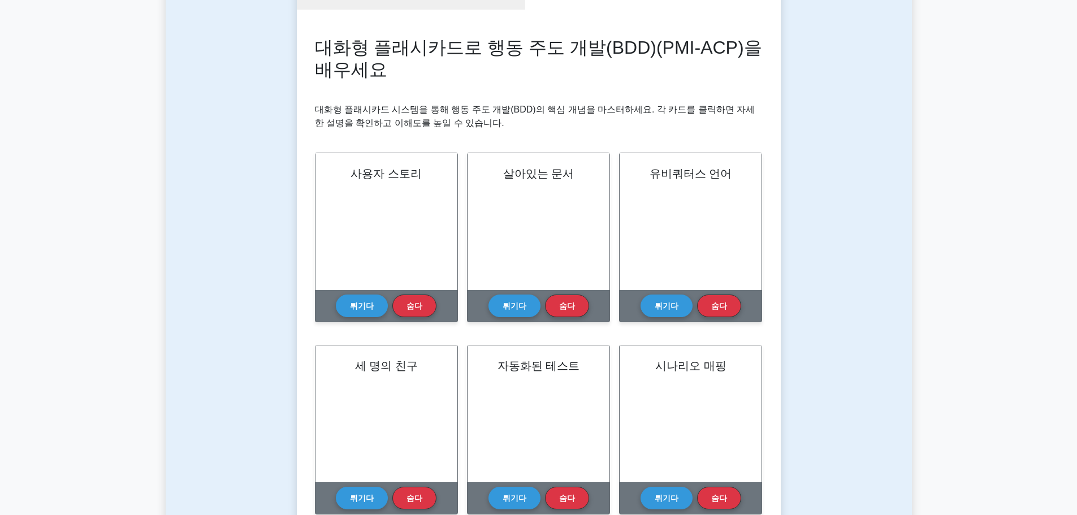
scroll to position [226, 0]
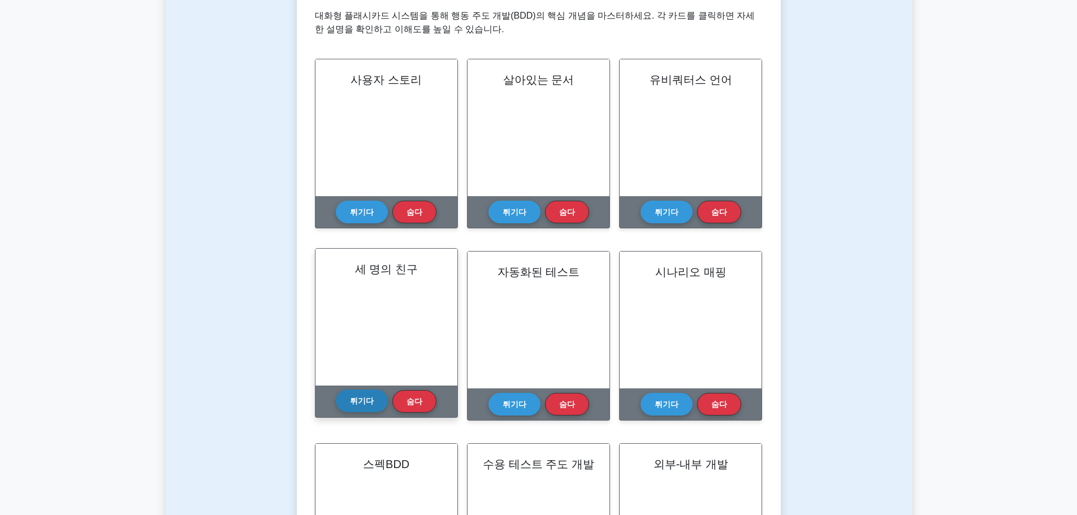
click at [363, 403] on font "튀기다" at bounding box center [362, 400] width 24 height 9
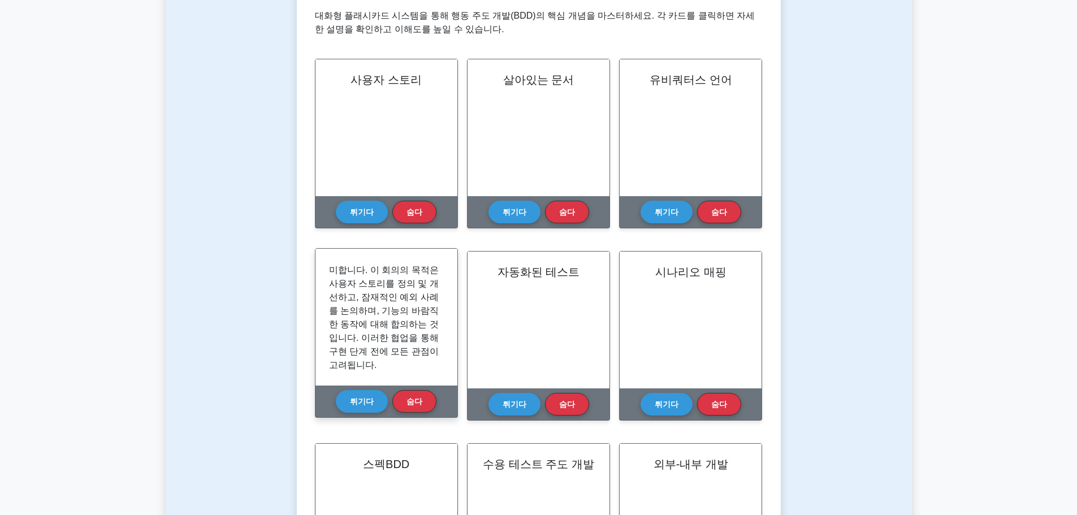
scroll to position [76, 0]
click at [358, 397] on font "튀기다" at bounding box center [362, 400] width 24 height 9
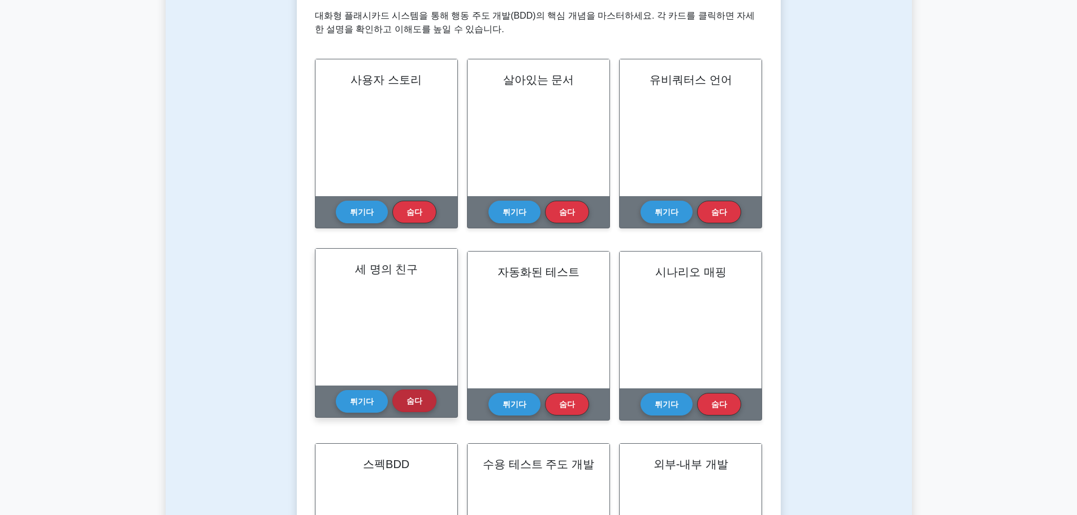
click at [411, 401] on font "숨다" at bounding box center [415, 400] width 16 height 9
click at [366, 402] on font "튀기다" at bounding box center [362, 400] width 24 height 9
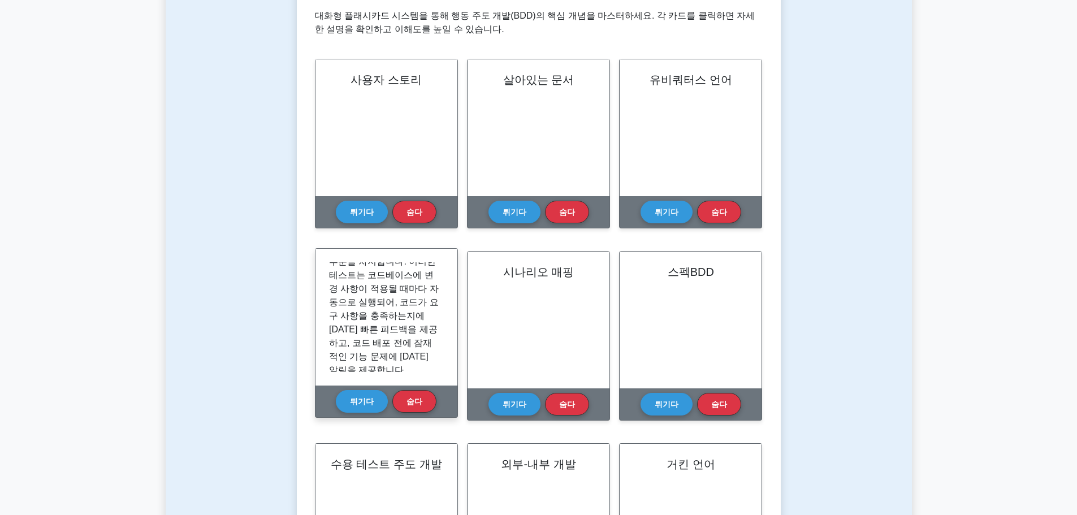
scroll to position [103, 0]
click at [363, 397] on font "튀기다" at bounding box center [362, 400] width 24 height 9
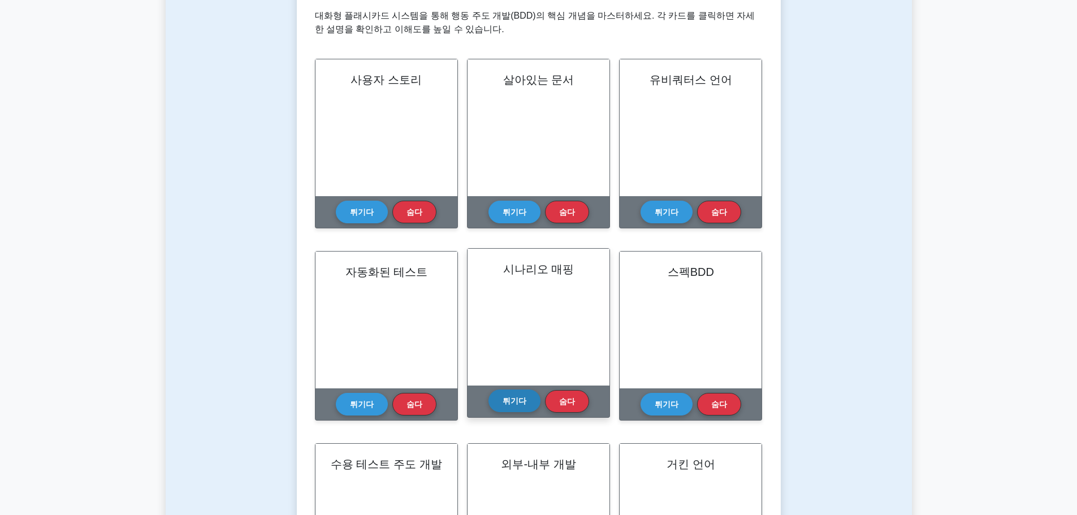
click at [512, 405] on font "튀기다" at bounding box center [515, 400] width 24 height 9
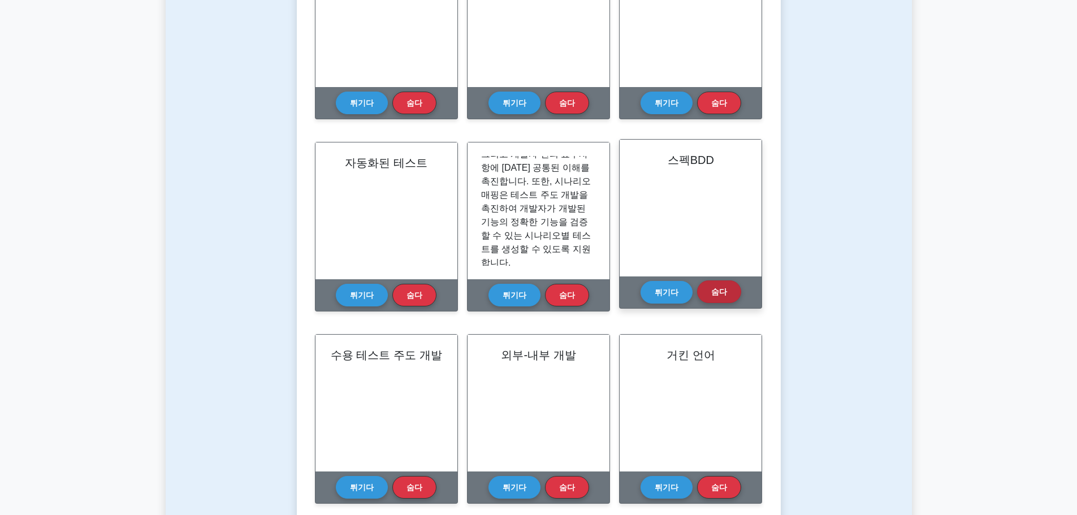
scroll to position [339, 0]
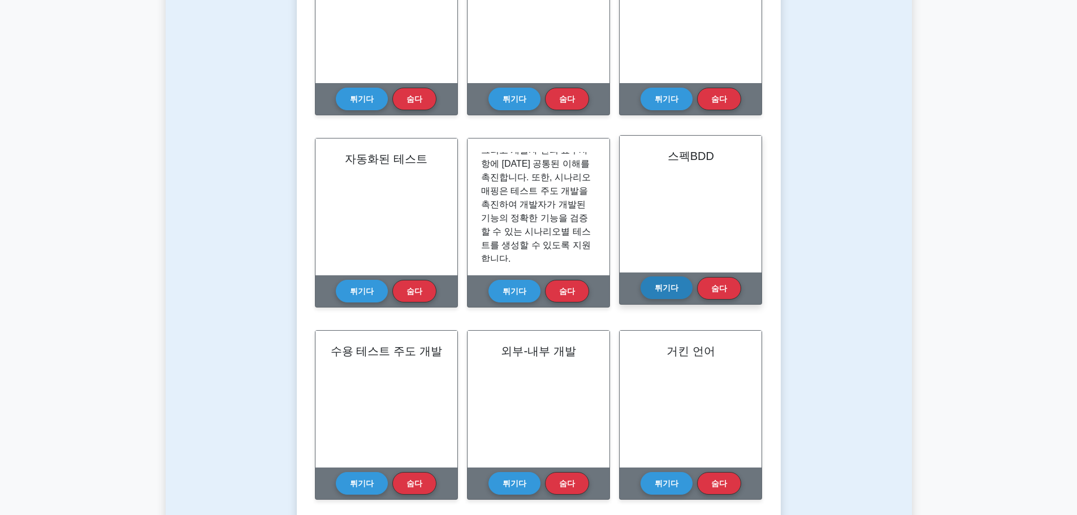
click at [664, 284] on font "튀기다" at bounding box center [667, 287] width 24 height 9
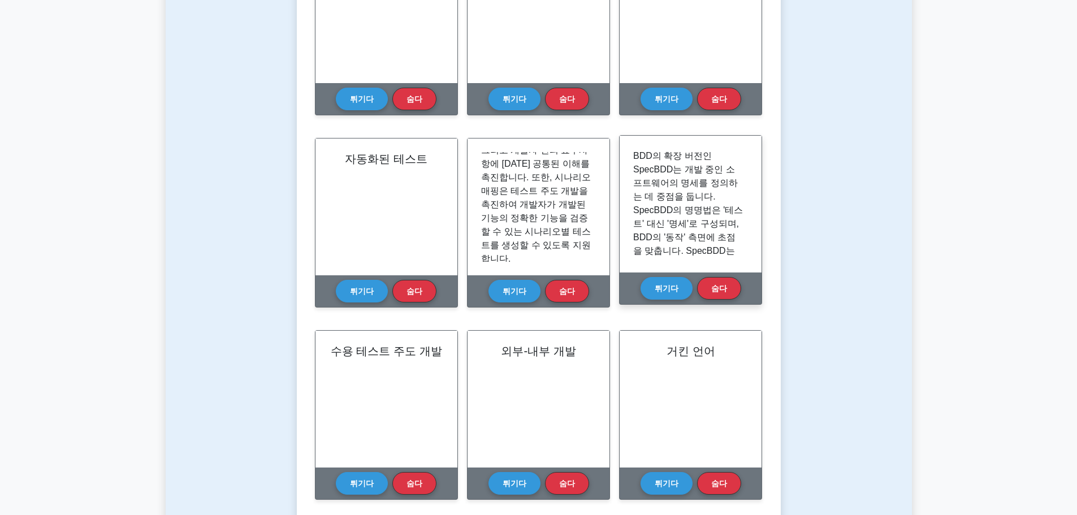
click at [708, 171] on font "BDD의 확장 버전인 SpecBDD는 개발 중인 소프트웨어의 명세를 정의하는 데 중점을 둡니다. SpecBDD의 명명법은 '테스트' 대신 '명…" at bounding box center [688, 291] width 110 height 281
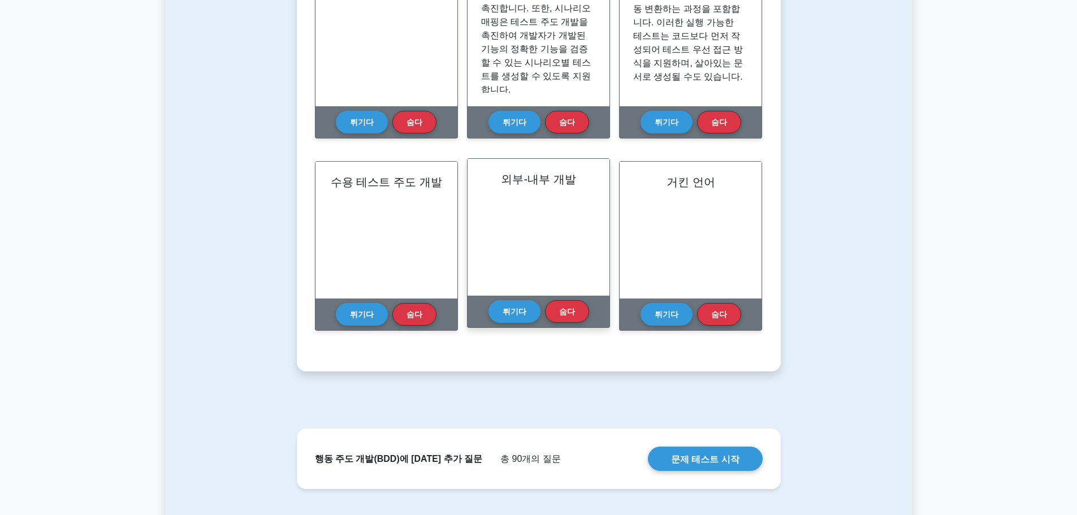
scroll to position [509, 0]
click at [509, 310] on font "튀기다" at bounding box center [515, 310] width 24 height 9
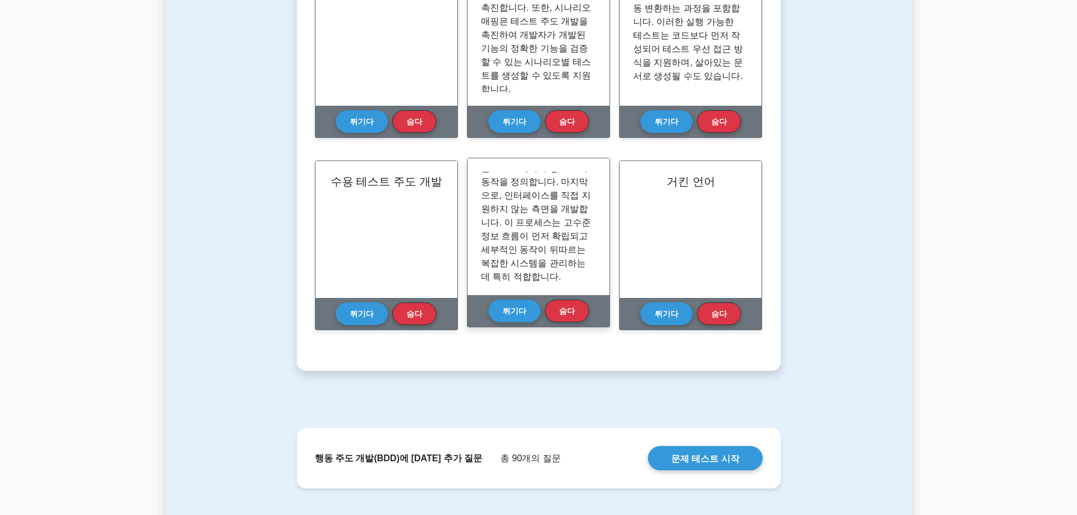
scroll to position [253, 0]
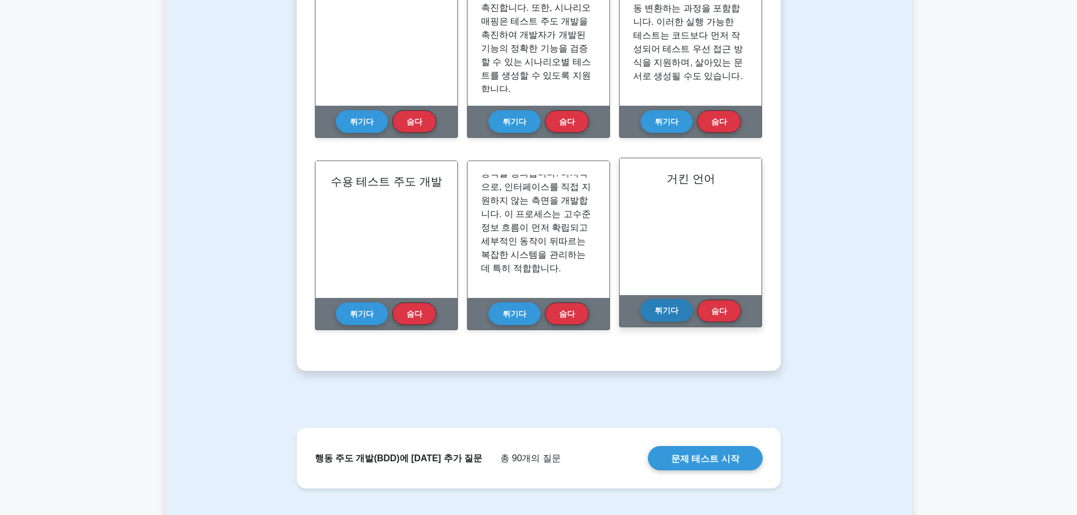
click at [664, 307] on font "튀기다" at bounding box center [667, 310] width 24 height 9
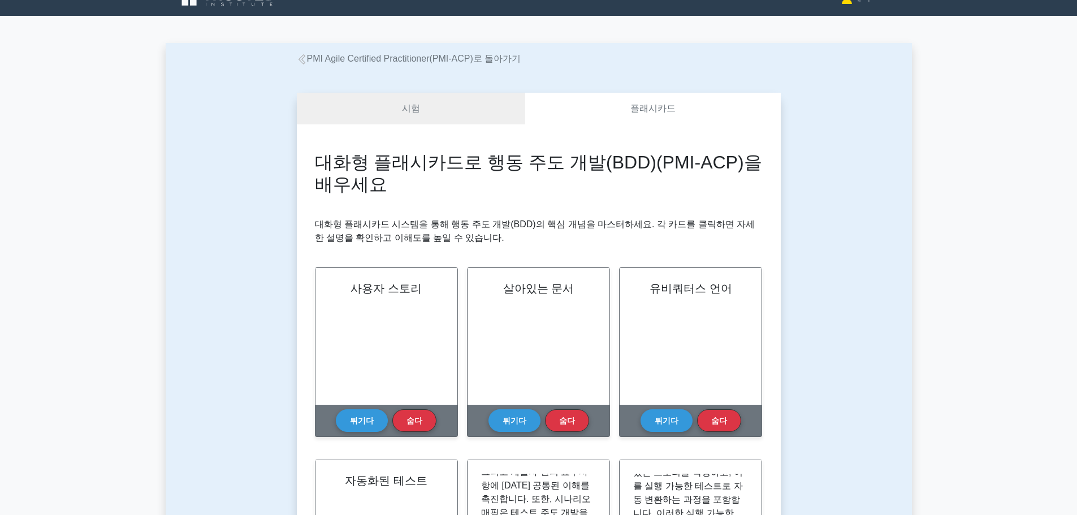
scroll to position [0, 0]
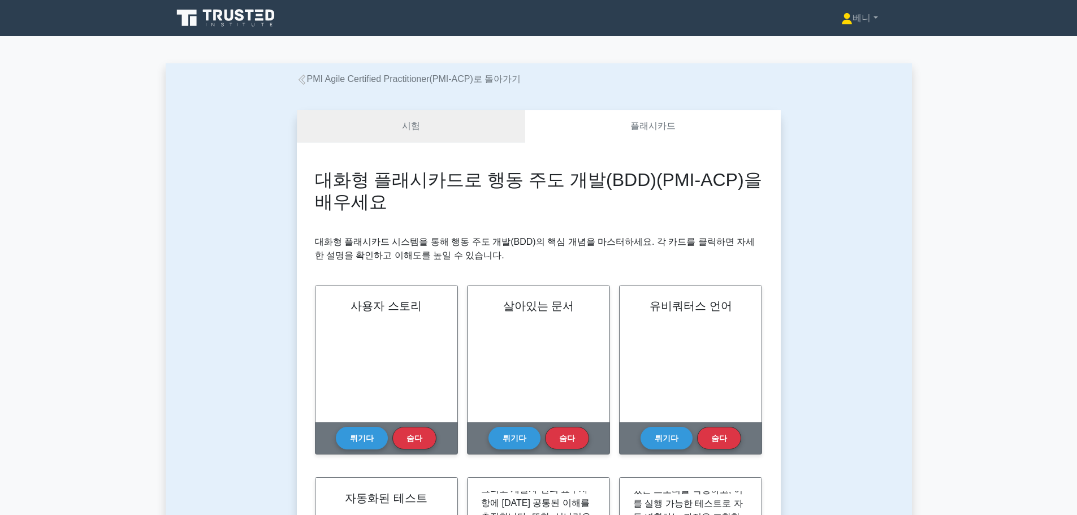
click at [413, 125] on font "시험" at bounding box center [411, 126] width 18 height 10
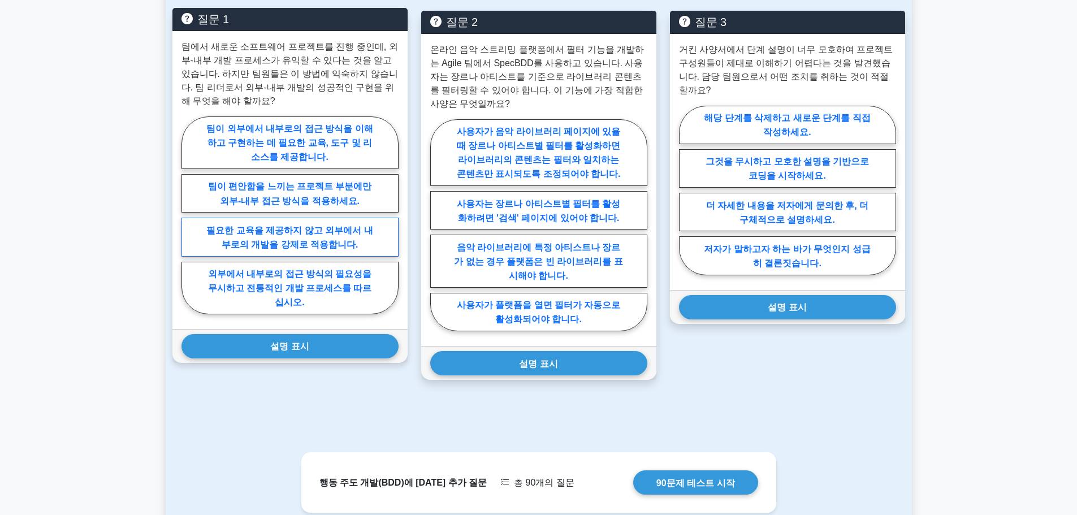
scroll to position [678, 0]
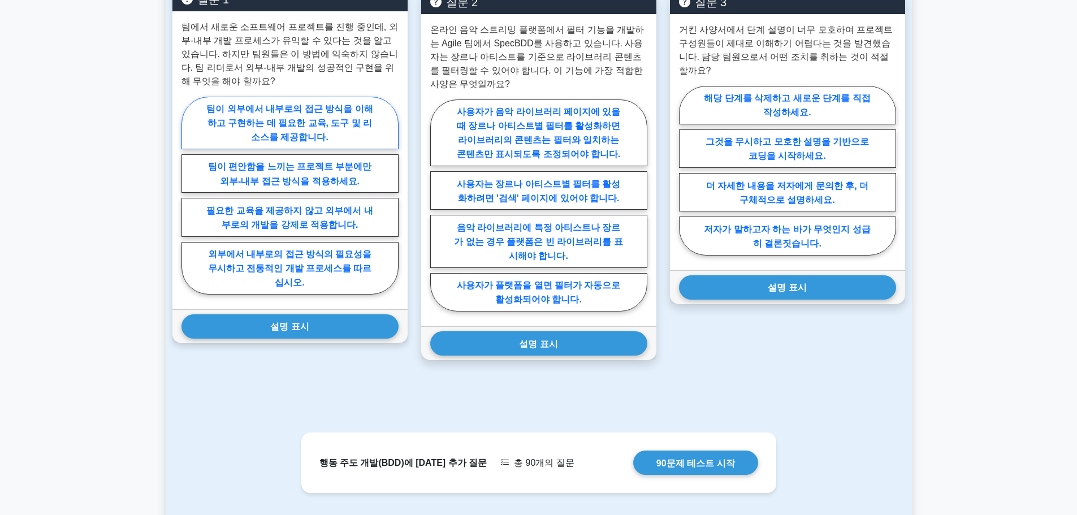
click at [286, 141] on font "팀이 외부에서 내부로의 접근 방식을 이해하고 구현하는 데 필요한 교육, 도구 및 리소스를 제공합니다." at bounding box center [289, 122] width 166 height 38
click at [189, 201] on input "팀이 외부에서 내부로의 접근 방식을 이해하고 구현하는 데 필요한 교육, 도구 및 리소스를 제공합니다." at bounding box center [184, 198] width 7 height 7
radio input "true"
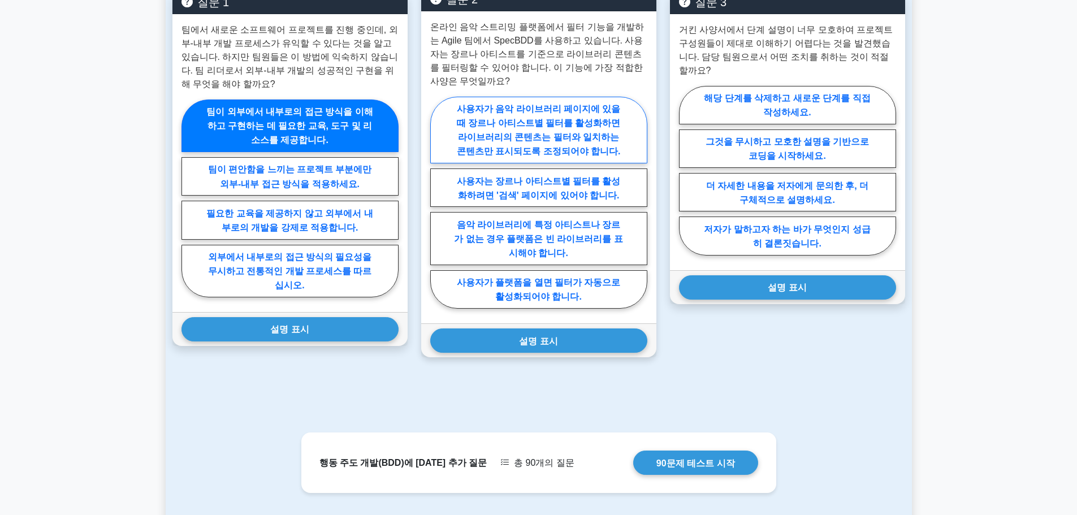
click at [544, 156] on font "사용자가 음악 라이브러리 페이지에 있을 때 장르나 아티스트별 필터를 활성화하면 라이브러리의 콘텐츠는 필터와 일치하는 콘텐츠만 표시되도록 조정되…" at bounding box center [539, 130] width 164 height 52
click at [438, 209] on input "사용자가 음악 라이브러리 페이지에 있을 때 장르나 아티스트별 필터를 활성화하면 라이브러리의 콘텐츠는 필터와 일치하는 콘텐츠만 표시되도록 조정되…" at bounding box center [433, 205] width 7 height 7
radio input "true"
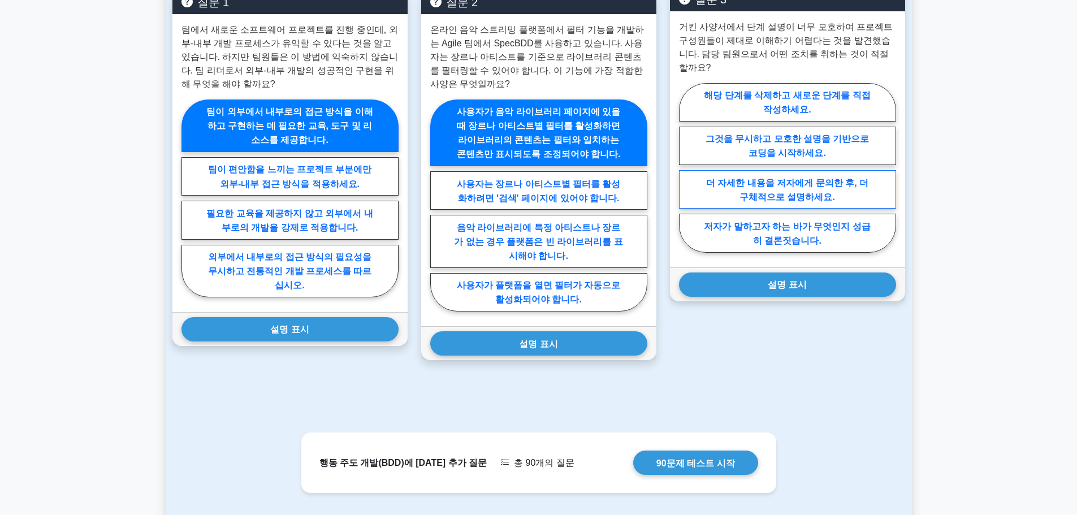
click at [807, 201] on font "더 자세한 내용을 저자에게 문의한 후, 더 구체적으로 설명하세요." at bounding box center [787, 190] width 162 height 24
click at [686, 175] on input "더 자세한 내용을 저자에게 문의한 후, 더 구체적으로 설명하세요." at bounding box center [682, 170] width 7 height 7
radio input "true"
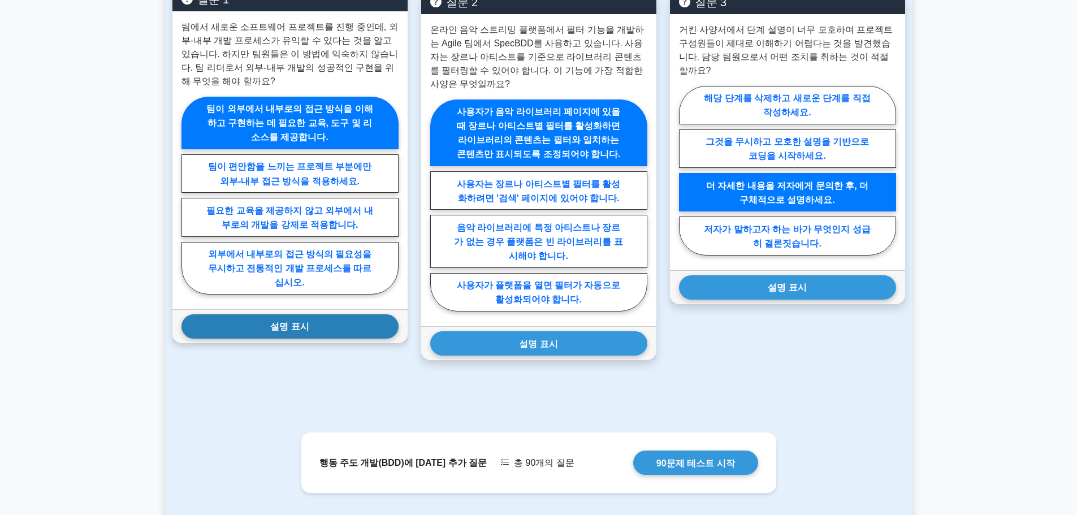
click at [300, 339] on button "설명 표시" at bounding box center [289, 326] width 217 height 24
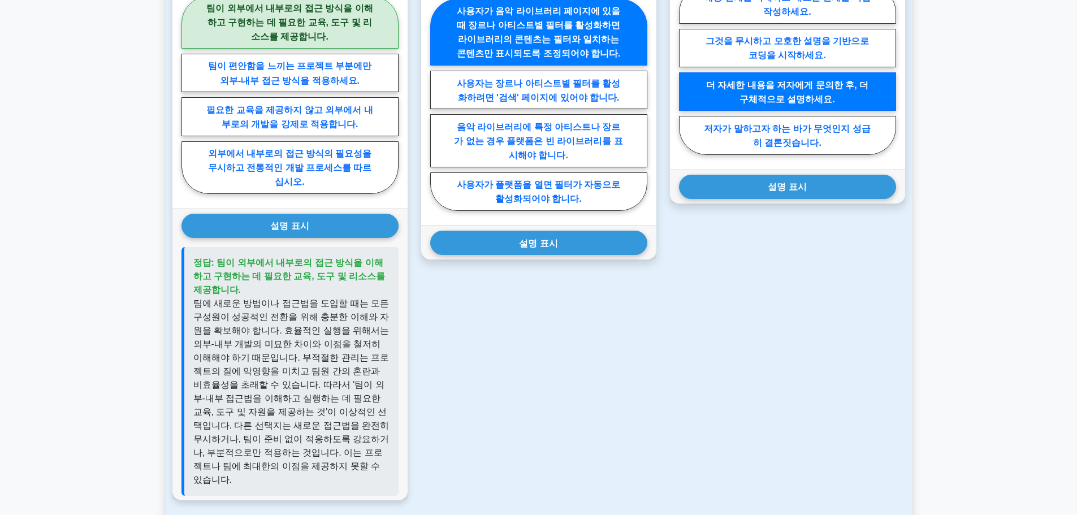
scroll to position [792, 0]
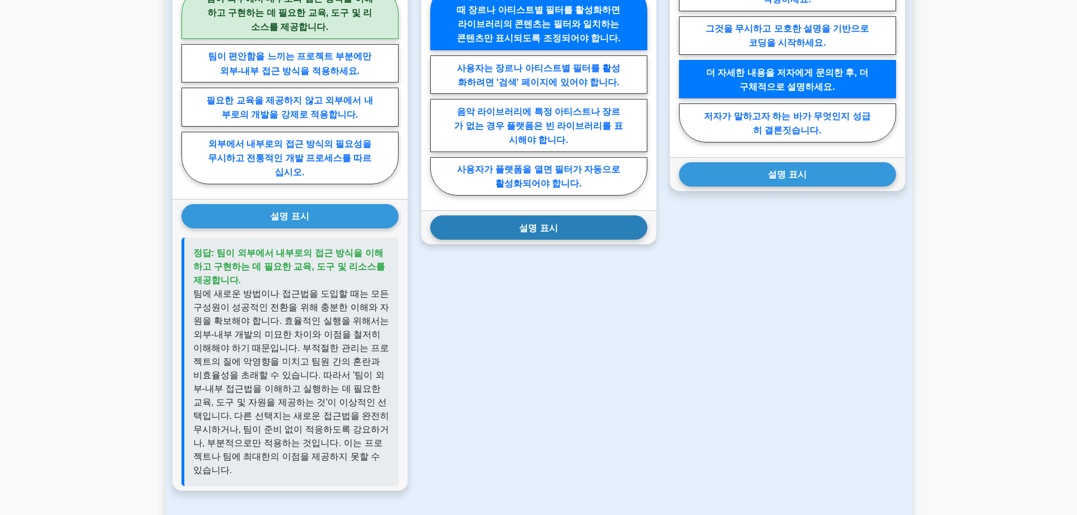
click at [530, 240] on button "설명 표시" at bounding box center [538, 227] width 217 height 24
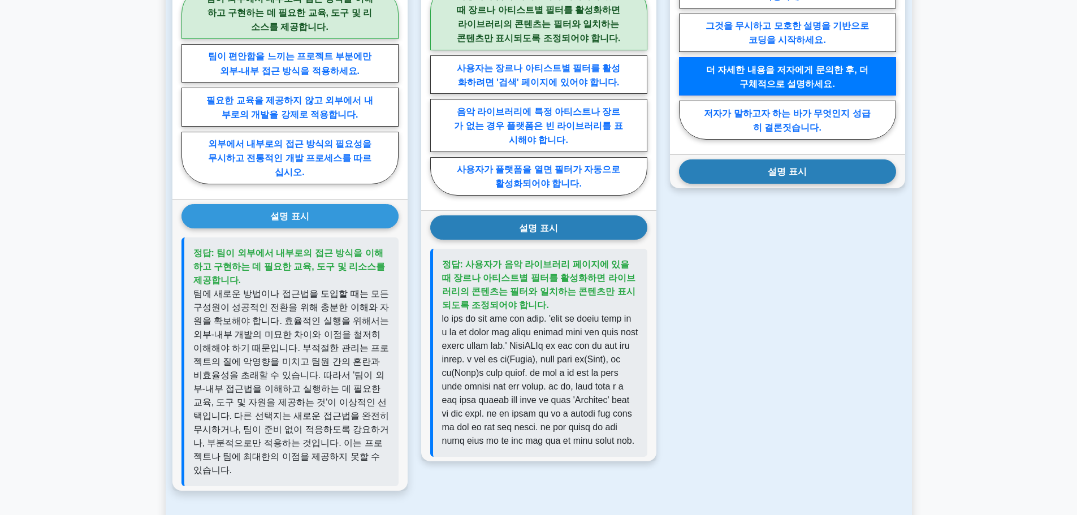
click at [783, 176] on font "설명 표시" at bounding box center [787, 172] width 38 height 10
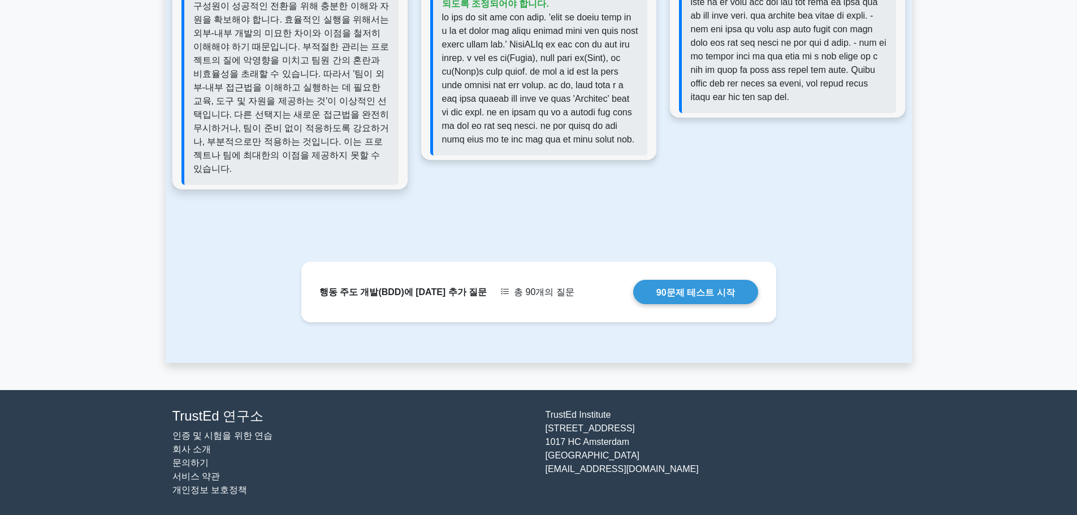
scroll to position [1187, 0]
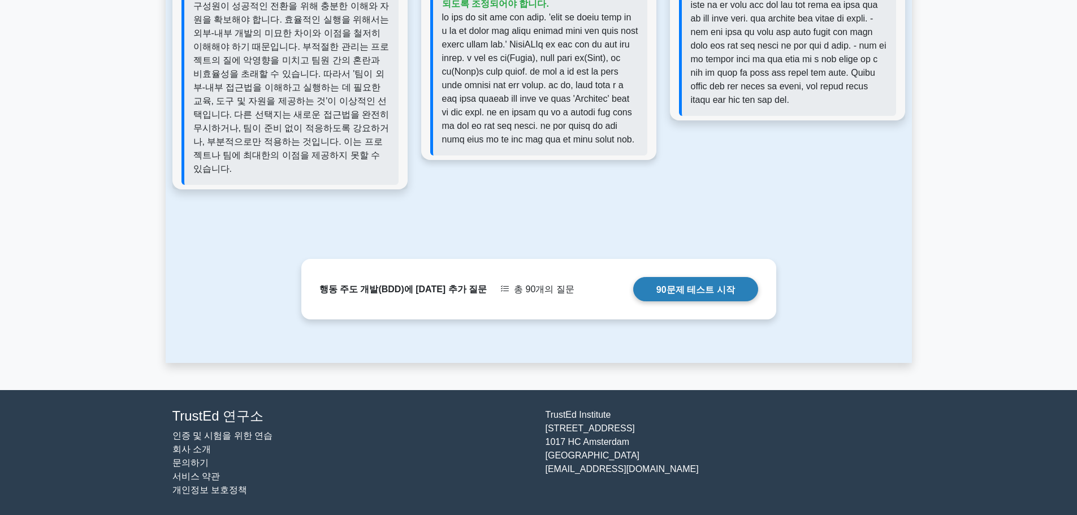
click at [714, 301] on link "90문제 테스트 시작" at bounding box center [695, 289] width 125 height 24
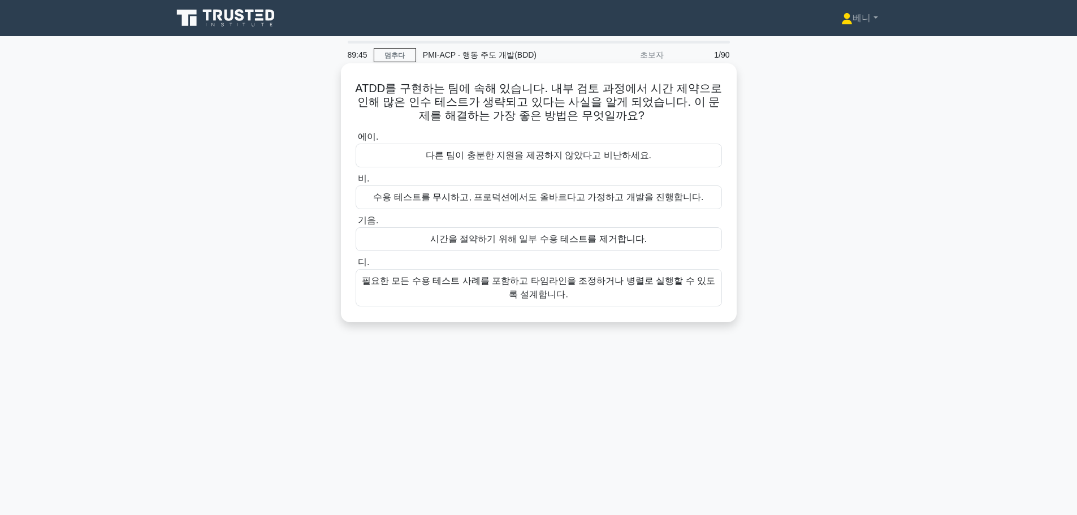
click at [577, 300] on font "필요한 모든 수용 테스트 사례를 포함하고 타임라인을 조정하거나 병렬로 실행할 수 있도록 설계합니다." at bounding box center [539, 287] width 356 height 27
click at [356, 266] on input "디. 필요한 모든 수용 테스트 사례를 포함하고 타임라인을 조정하거나 병렬로 실행할 수 있도록 설계합니다." at bounding box center [356, 262] width 0 height 7
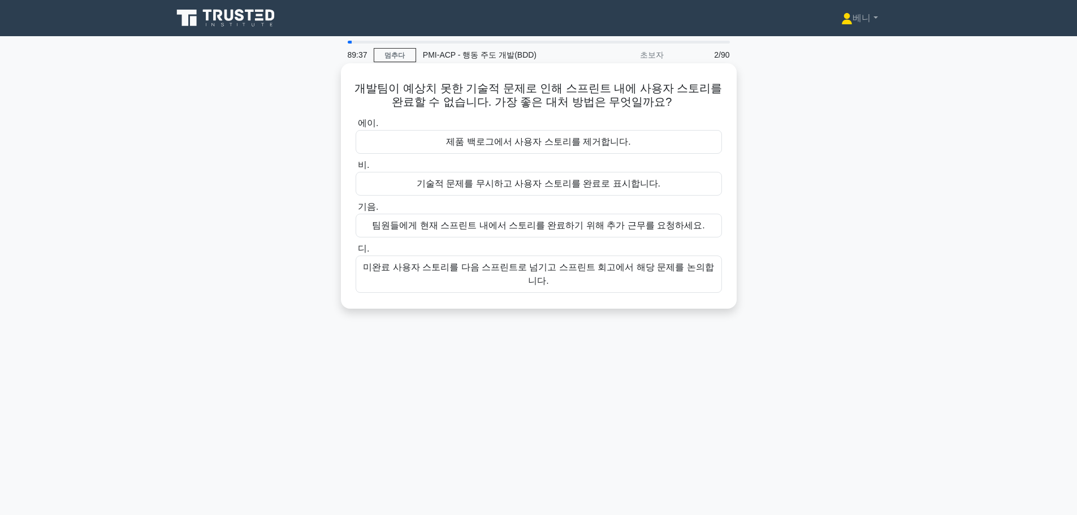
click at [535, 268] on font "미완료 사용자 스토리를 다음 스프린트로 넘기고 스프린트 회고에서 해당 문제를 논의합니다." at bounding box center [538, 273] width 351 height 23
click at [356, 253] on input "디. 미완료 사용자 스토리를 다음 스프린트로 넘기고 스프린트 회고에서 해당 문제를 논의합니다." at bounding box center [356, 248] width 0 height 7
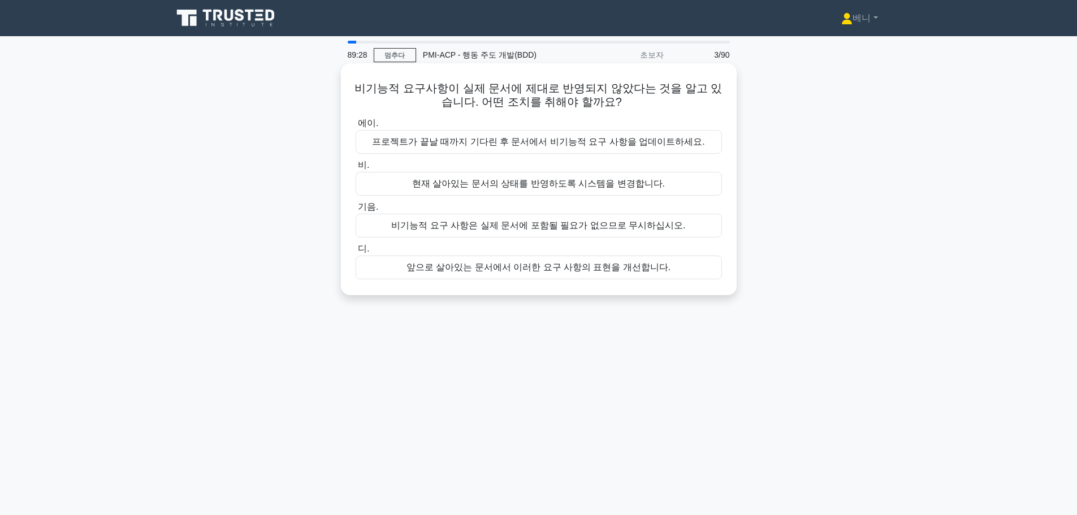
click at [552, 186] on font "현재 살아있는 문서의 상태를 반영하도록 시스템을 변경합니다." at bounding box center [538, 184] width 253 height 10
click at [356, 169] on input "비. 현재 살아있는 문서의 상태를 반영하도록 시스템을 변경합니다." at bounding box center [356, 165] width 0 height 7
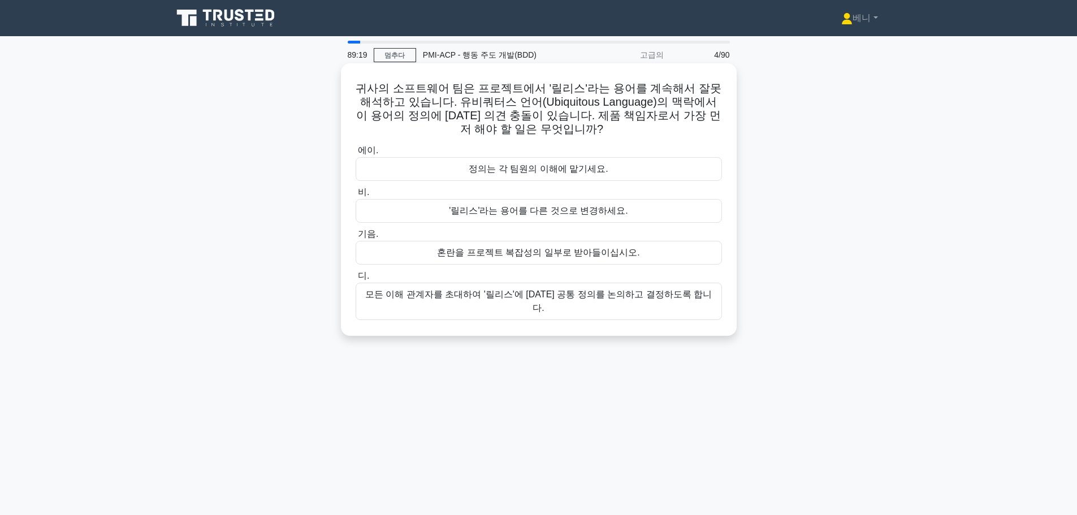
click at [555, 292] on font "모든 이해 관계자를 초대하여 '릴리스'에 [DATE] 공통 정의를 논의하고 결정하도록 합니다." at bounding box center [538, 300] width 347 height 23
click at [356, 280] on input "디. 모든 이해 관계자를 초대하여 '릴리스'에 [DATE] 공통 정의를 논의하고 결정하도록 합니다." at bounding box center [356, 276] width 0 height 7
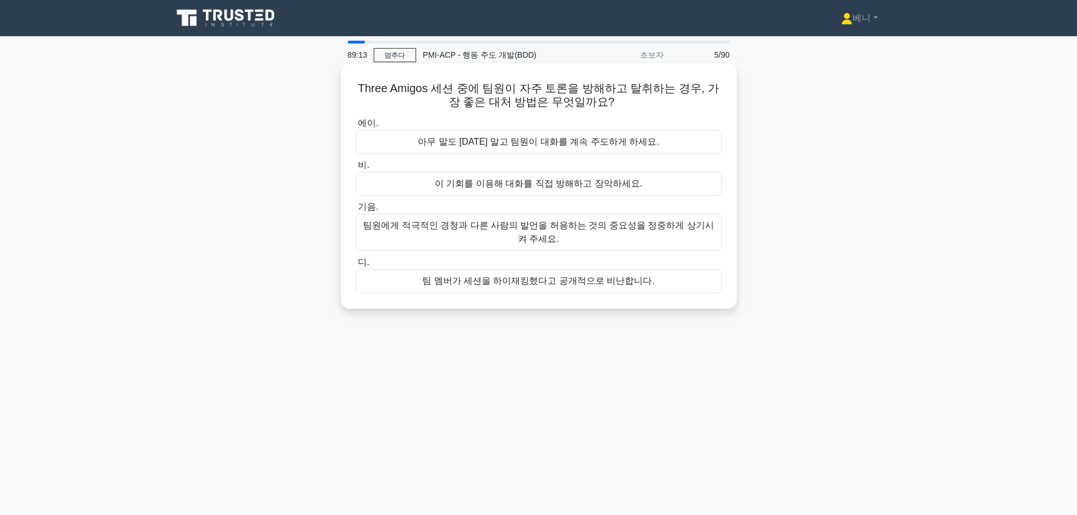
click at [601, 240] on font "팀원에게 적극적인 경청과 다른 사람의 발언을 허용하는 것의 중요성을 정중하게 상기시켜 주세요." at bounding box center [539, 232] width 356 height 27
click at [356, 211] on input "기음. 팀원에게 적극적인 경청과 다른 사람의 발언을 허용하는 것의 중요성을 정중하게 상기시켜 주세요." at bounding box center [356, 207] width 0 height 7
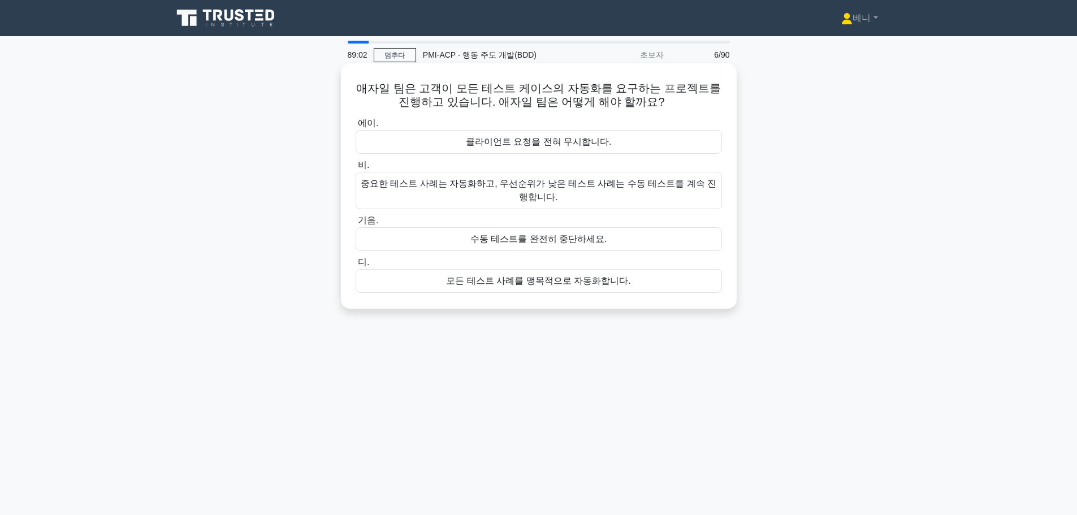
click at [618, 197] on font "중요한 테스트 사례는 자동화하고, 우선순위가 낮은 테스트 사례는 수동 테스트를 계속 진행합니다." at bounding box center [539, 190] width 356 height 27
click at [356, 169] on input "비. 중요한 테스트 사례는 자동화하고, 우선순위가 낮은 테스트 사례는 수동 테스트를 계속 진행합니다." at bounding box center [356, 165] width 0 height 7
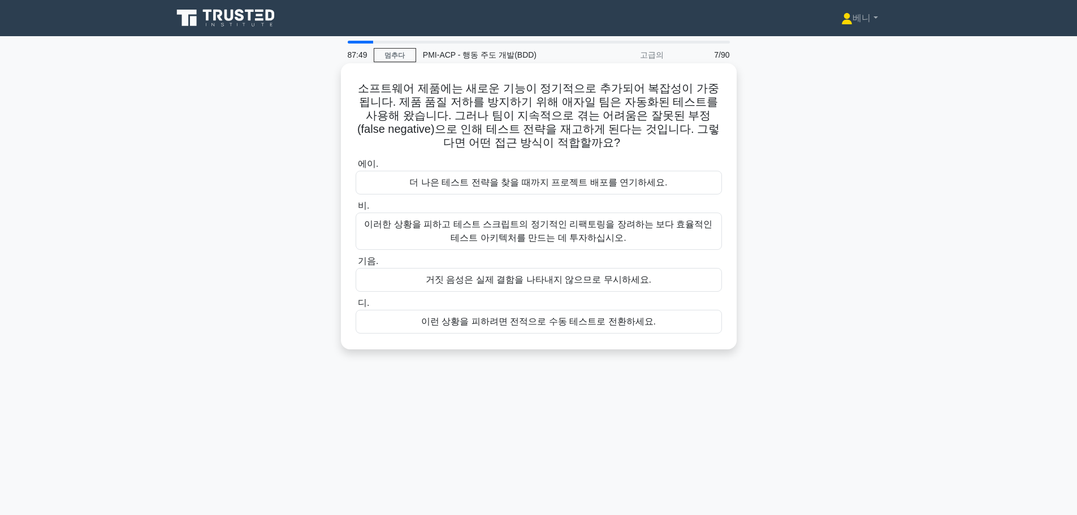
click at [536, 234] on font "이러한 상황을 피하고 테스트 스크립트의 정기적인 리팩토링을 장려하는 보다 효율적인 테스트 아키텍처를 만드는 데 투자하십시오." at bounding box center [538, 230] width 348 height 23
click at [356, 210] on input "비. 이러한 상황을 피하고 테스트 스크립트의 정기적인 리팩토링을 장려하는 보다 효율적인 테스트 아키텍처를 만드는 데 투자하십시오." at bounding box center [356, 205] width 0 height 7
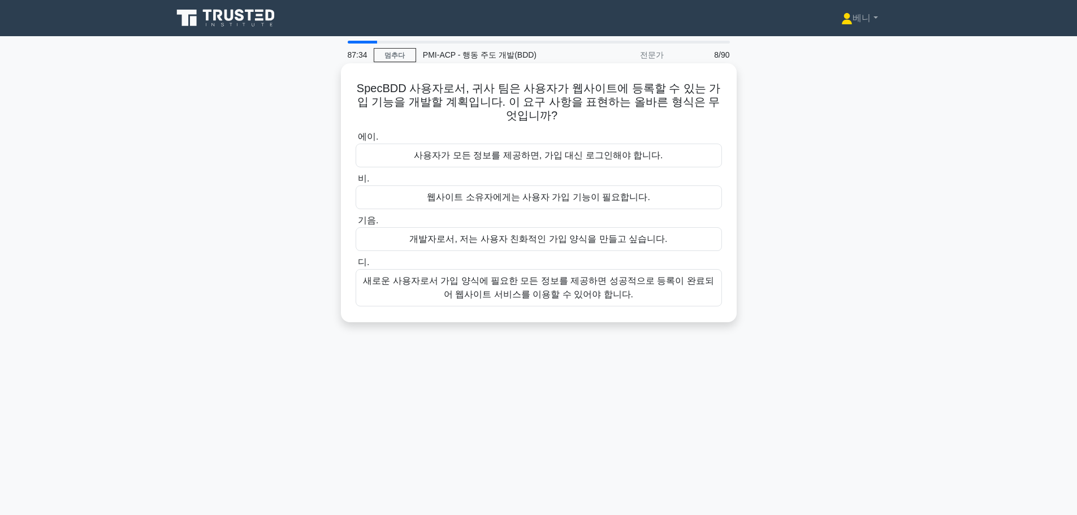
click at [596, 295] on font "새로운 사용자로서 가입 양식에 필요한 모든 정보를 제공하면 성공적으로 등록이 완료되어 웹사이트 서비스를 이용할 수 있어야 합니다." at bounding box center [538, 287] width 351 height 23
click at [356, 266] on input "디. 새로운 사용자로서 가입 양식에 필요한 모든 정보를 제공하면 성공적으로 등록이 완료되어 웹사이트 서비스를 이용할 수 있어야 합니다." at bounding box center [356, 262] width 0 height 7
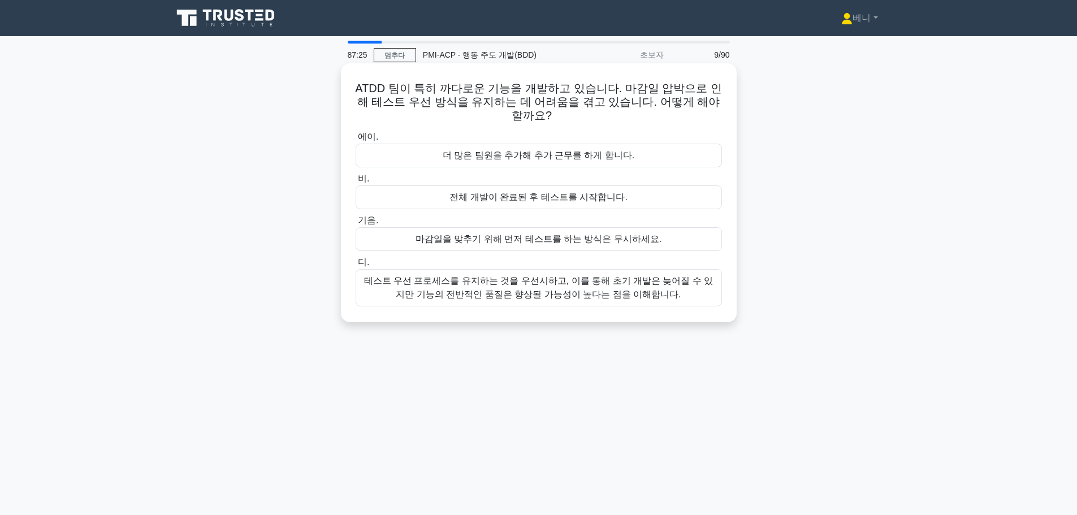
click at [545, 278] on font "테스트 우선 프로세스를 유지하는 것을 우선시하고, 이를 통해 초기 개발은 늦어질 수 있지만 기능의 전반적인 품질은 향상될 가능성이 높다는 점을…" at bounding box center [538, 287] width 349 height 23
click at [356, 266] on input "디. 테스트 우선 프로세스를 유지하는 것을 우선시하고, 이를 통해 초기 개발은 늦어질 수 있지만 기능의 전반적인 품질은 향상될 가능성이 높다는…" at bounding box center [356, 262] width 0 height 7
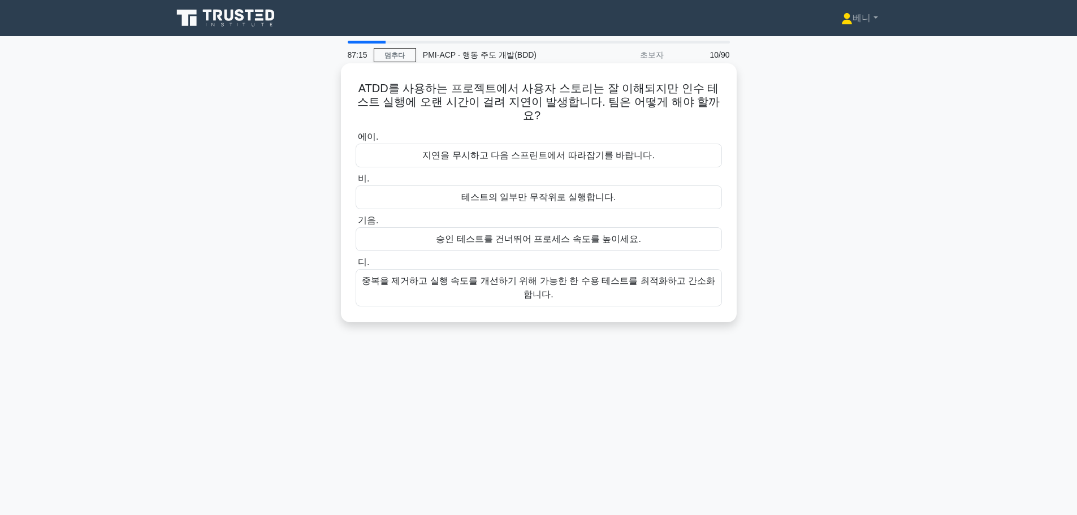
click at [574, 276] on font "중복을 제거하고 실행 속도를 개선하기 위해 가능한 한 수용 테스트를 최적화하고 간소화합니다." at bounding box center [538, 287] width 353 height 23
click at [356, 266] on input "디. 중복을 제거하고 실행 속도를 개선하기 위해 가능한 한 수용 테스트를 최적화하고 간소화합니다." at bounding box center [356, 262] width 0 height 7
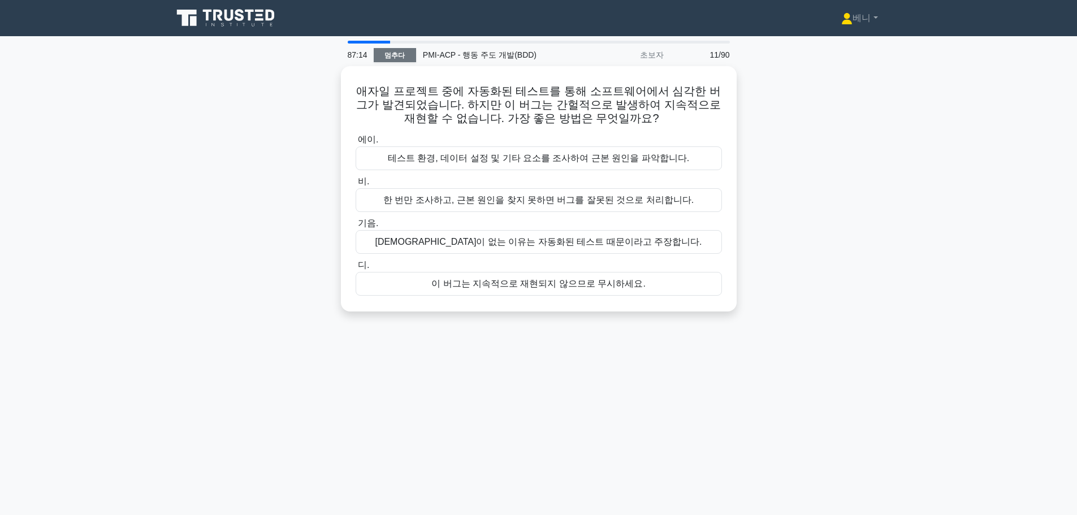
click at [391, 55] on font "멈추다" at bounding box center [394, 55] width 20 height 8
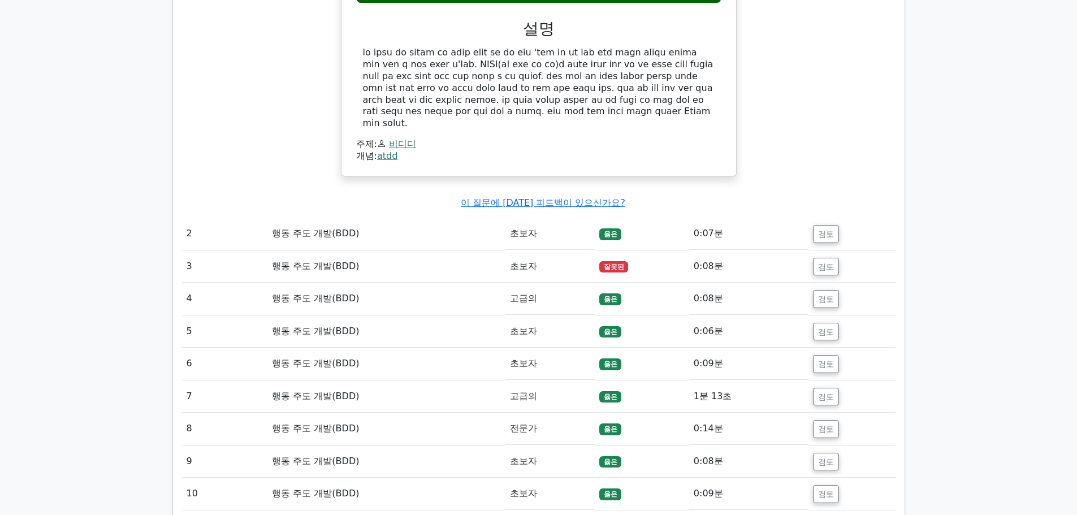
scroll to position [848, 0]
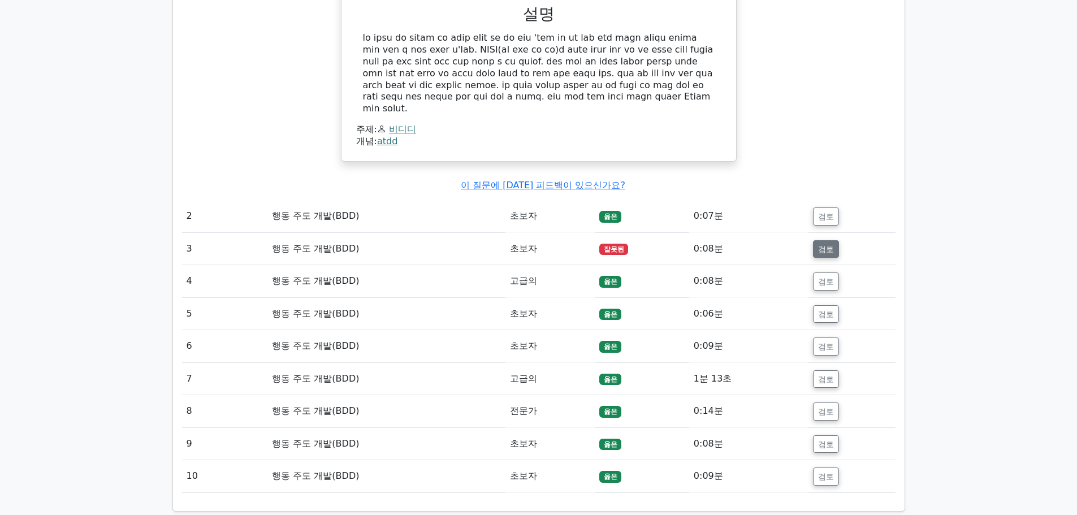
click at [818, 253] on font "검토" at bounding box center [826, 248] width 16 height 9
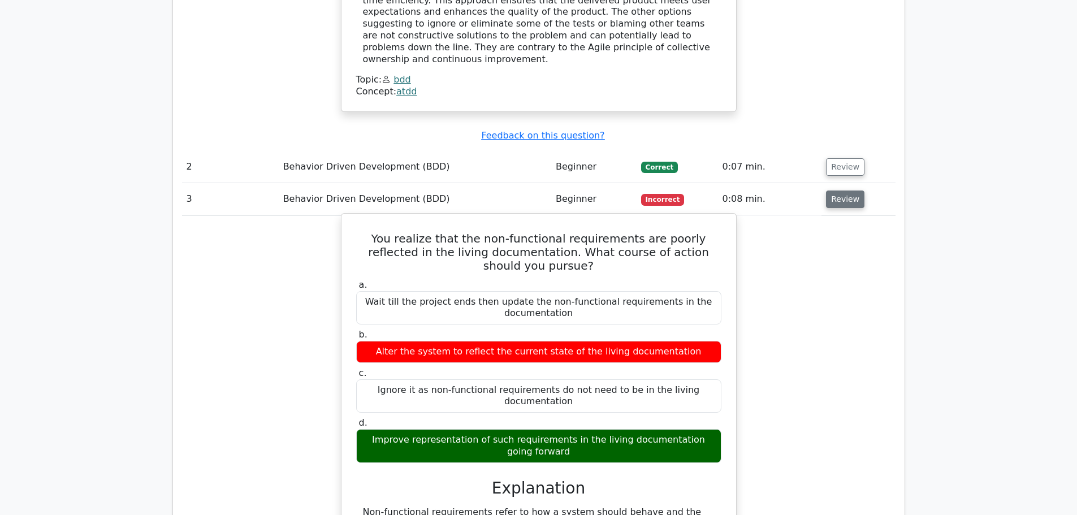
scroll to position [1074, 0]
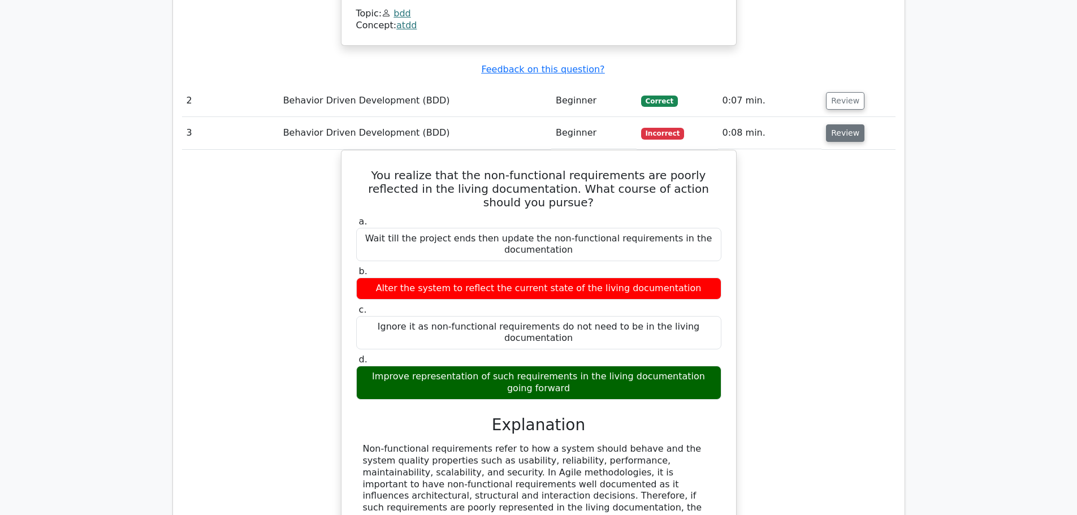
click at [840, 124] on button "Review" at bounding box center [845, 133] width 38 height 18
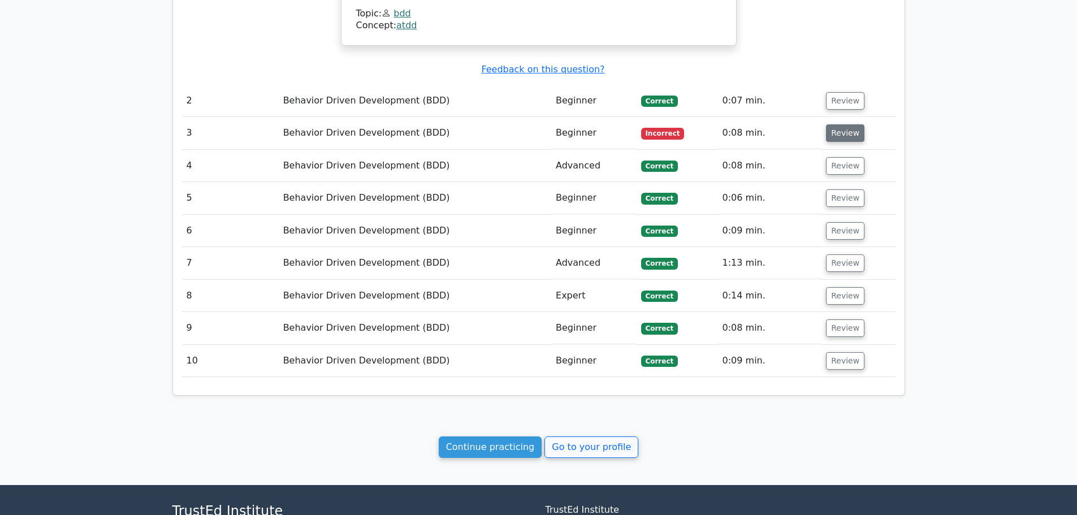
click at [840, 124] on button "Review" at bounding box center [845, 133] width 38 height 18
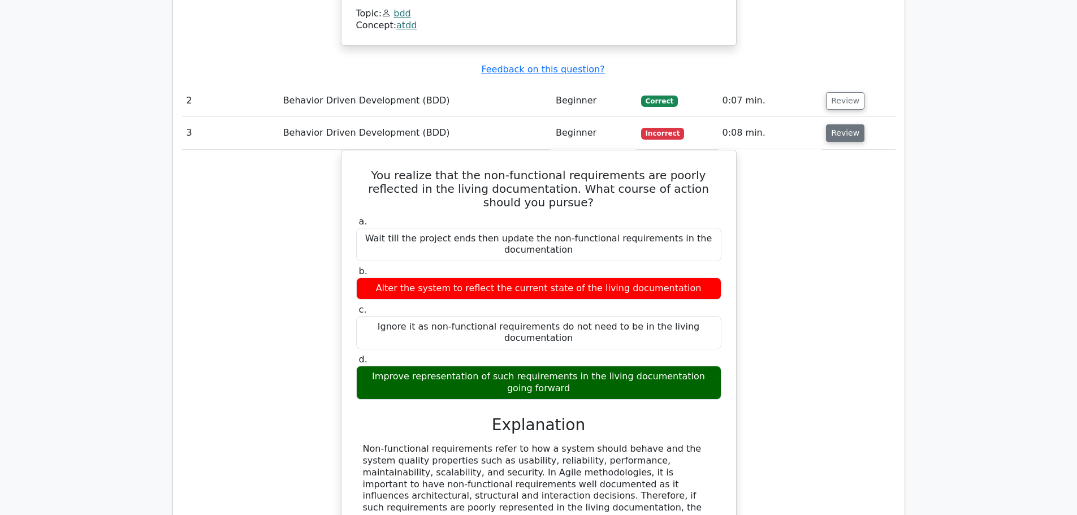
click at [840, 124] on button "Review" at bounding box center [845, 133] width 38 height 18
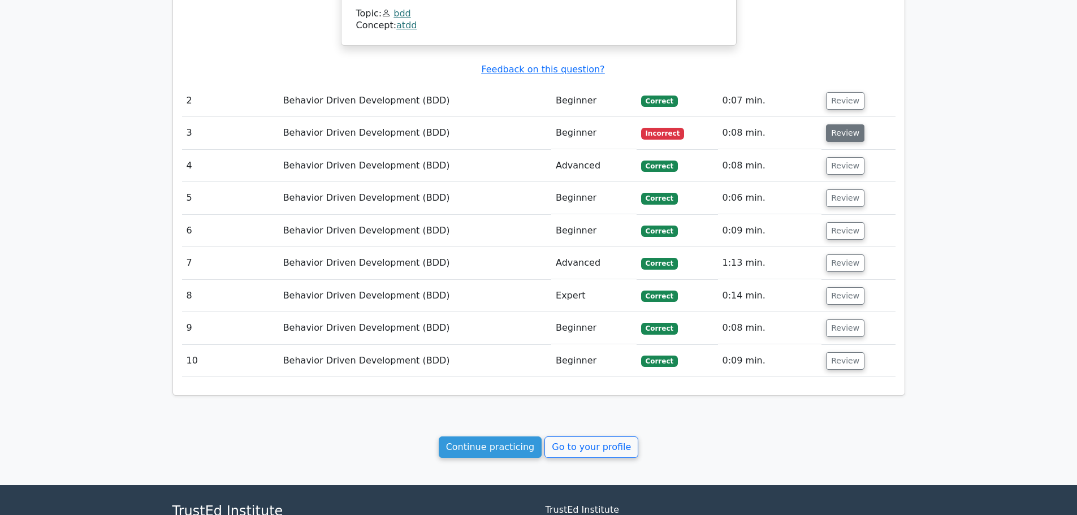
click at [840, 124] on button "Review" at bounding box center [845, 133] width 38 height 18
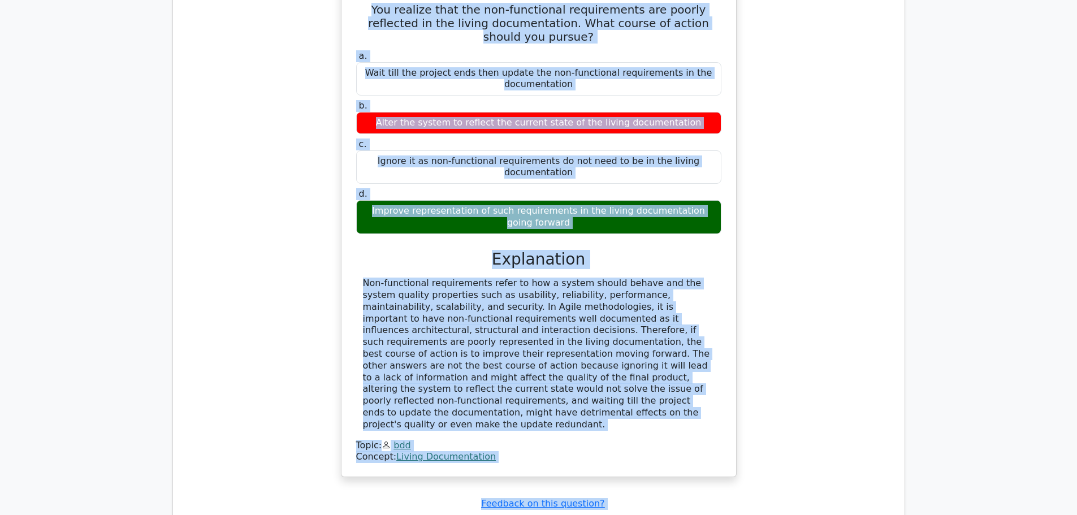
scroll to position [1277, 0]
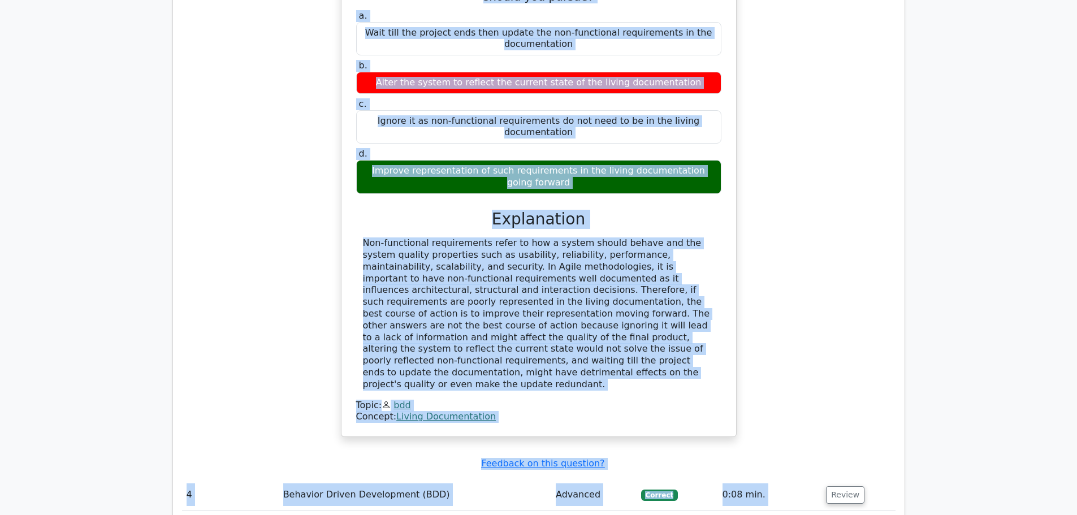
drag, startPoint x: 360, startPoint y: 142, endPoint x: 539, endPoint y: 345, distance: 271.2
click at [539, 345] on div "You realize that the non-functional requirements are poorly reflected in the li…" at bounding box center [539, 190] width 386 height 483
copy div "You realize that the non-functional requirements are poorly reflected in the li…"
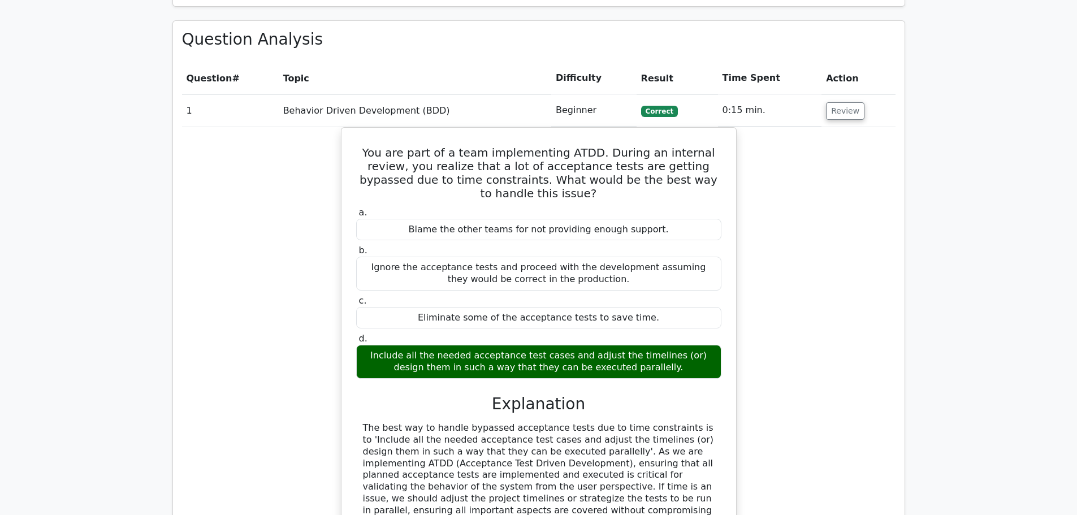
scroll to position [1682, 0]
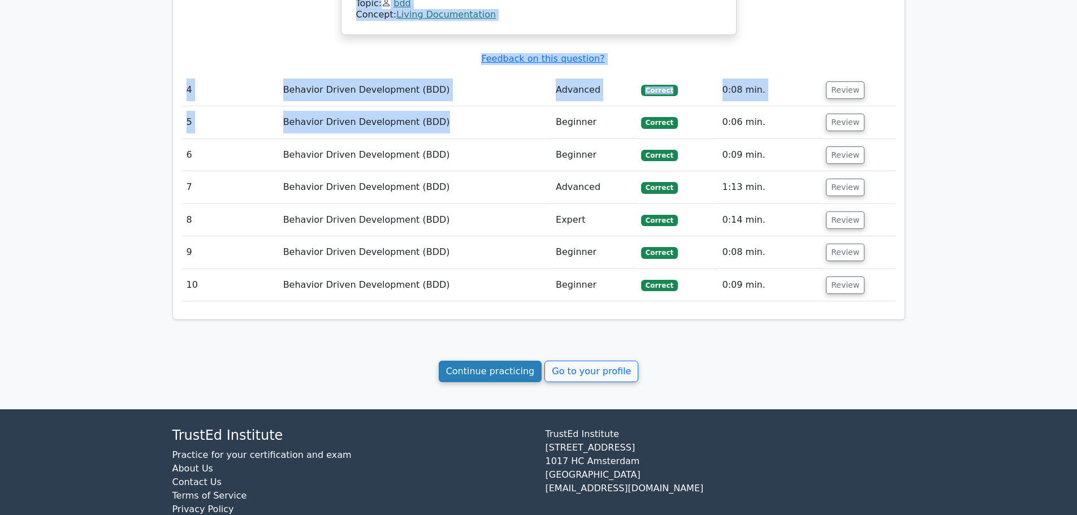
click at [485, 361] on link "Continue practicing" at bounding box center [490, 371] width 103 height 21
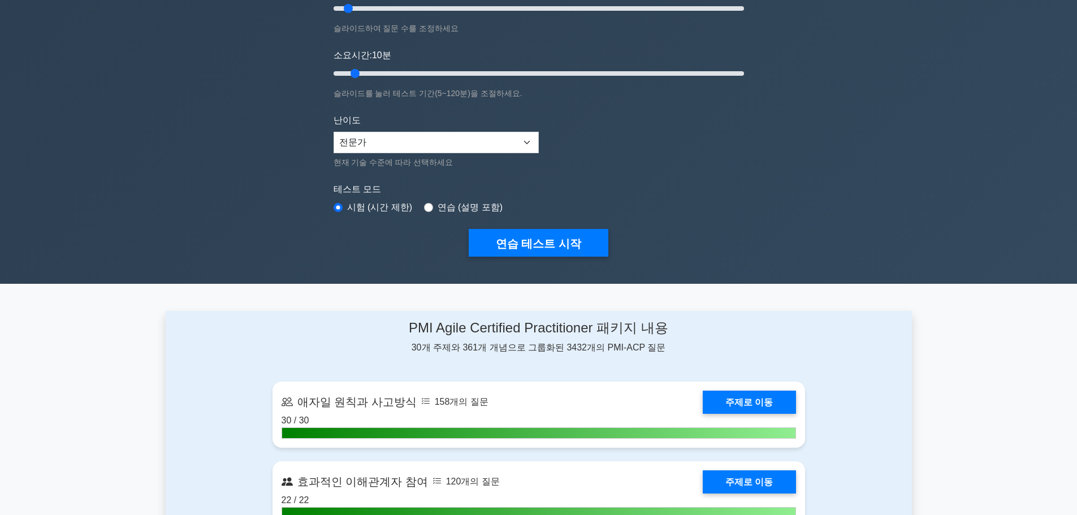
scroll to position [226, 0]
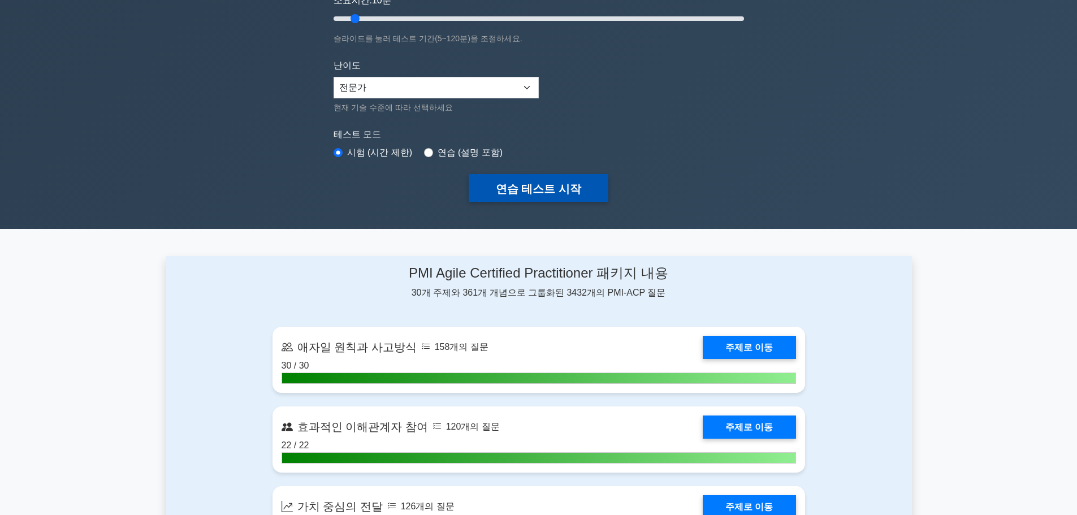
click at [545, 201] on button "연습 테스트 시작" at bounding box center [539, 188] width 140 height 28
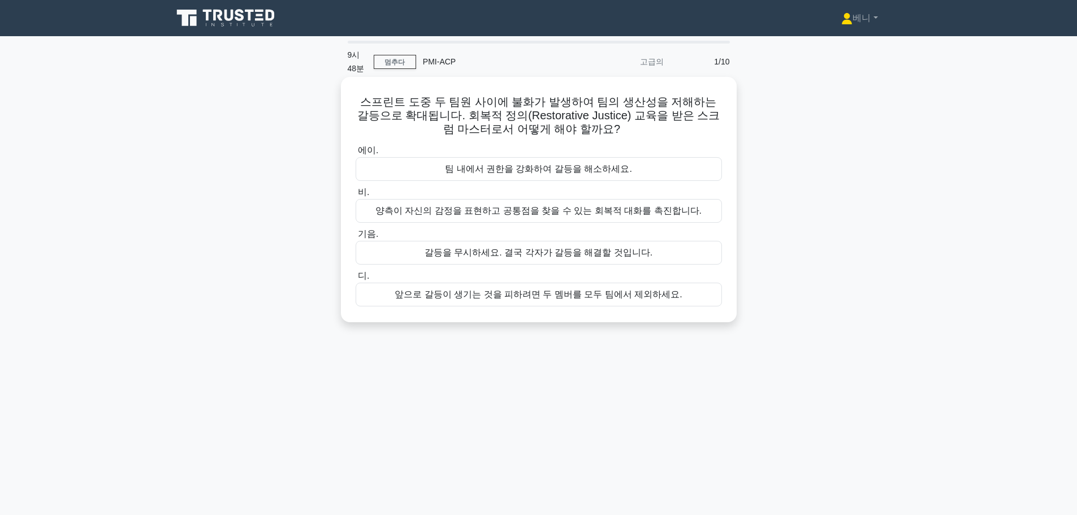
click at [678, 209] on font "양측이 자신의 감정을 표현하고 공통점을 찾을 수 있는 회복적 대화를 촉진합니다." at bounding box center [538, 211] width 326 height 10
click at [356, 196] on input "비. 양측이 자신의 감정을 표현하고 공통점을 찾을 수 있는 회복적 대화를 촉진합니다." at bounding box center [356, 192] width 0 height 7
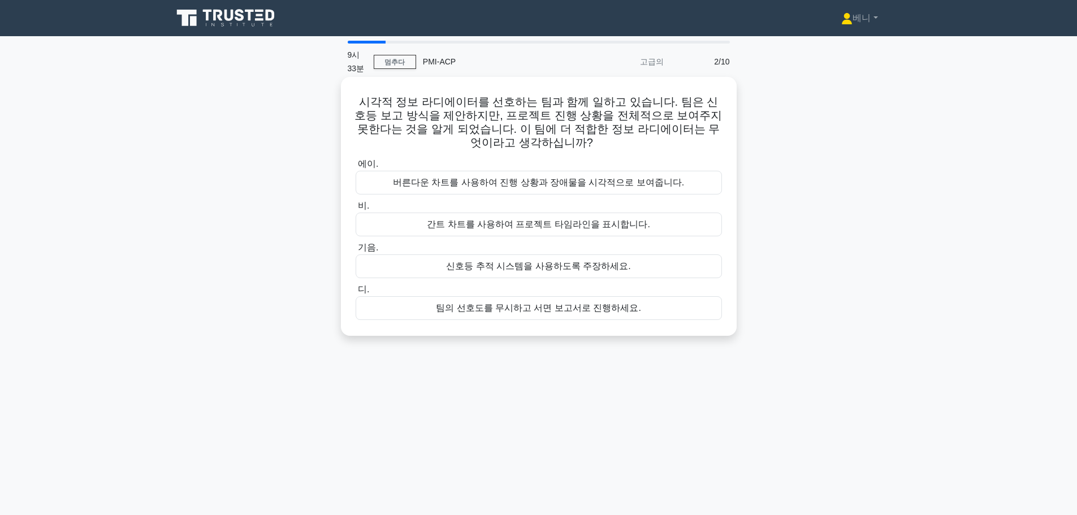
click at [459, 184] on font "버른다운 차트를 사용하여 진행 상황과 장애물을 시각적으로 보여줍니다." at bounding box center [539, 183] width 292 height 10
click at [356, 168] on input "에이. 버른다운 차트를 사용하여 진행 상황과 장애물을 시각적으로 보여줍니다." at bounding box center [356, 164] width 0 height 7
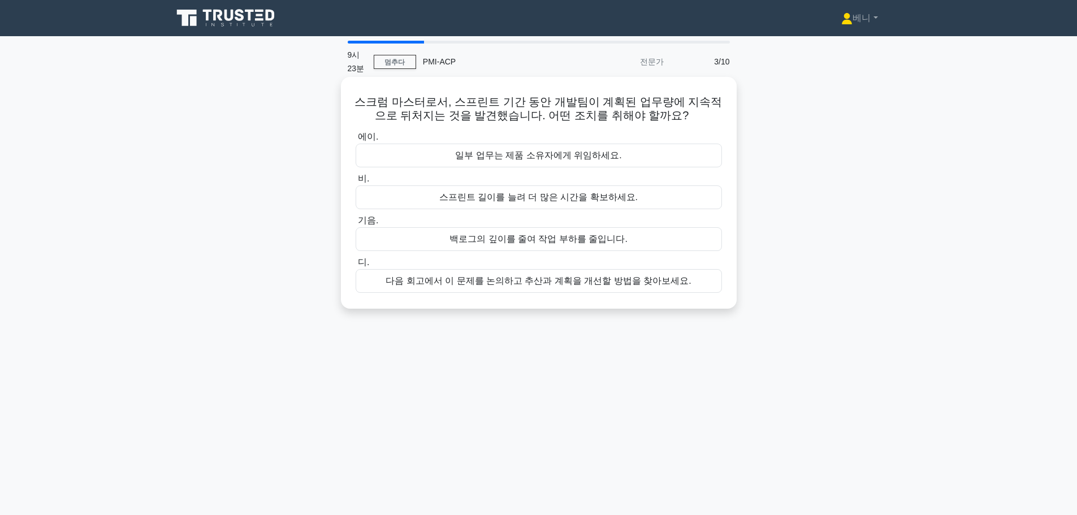
click at [524, 281] on font "다음 회고에서 이 문제를 논의하고 추산과 계획을 개선할 방법을 찾아보세요." at bounding box center [538, 281] width 305 height 10
click at [356, 266] on input "디. 다음 회고에서 이 문제를 논의하고 추산과 계획을 개선할 방법을 찾아보세요." at bounding box center [356, 262] width 0 height 7
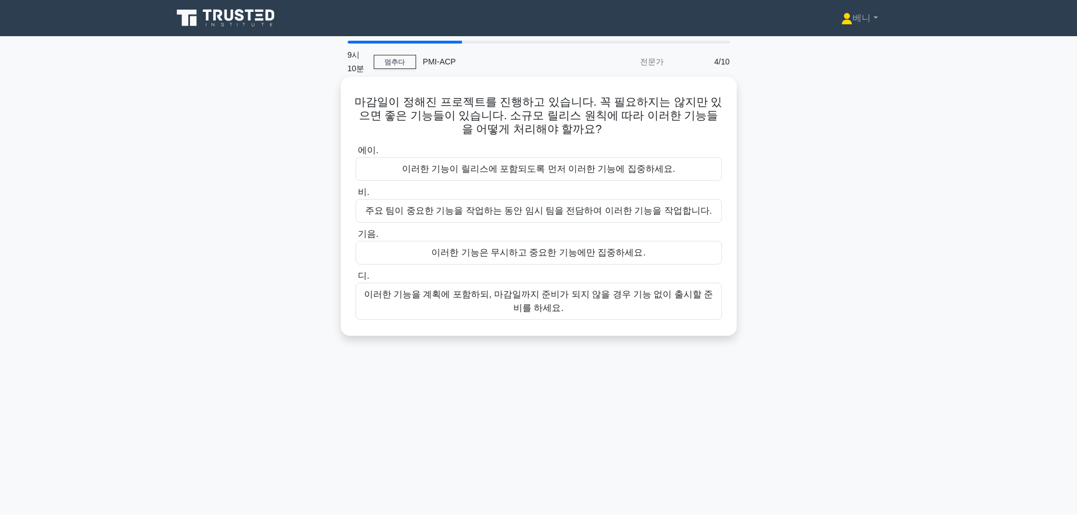
click at [600, 309] on font "이러한 기능을 계획에 포함하되, 마감일까지 준비가 되지 않을 경우 기능 없이 출시할 준비를 하세요." at bounding box center [539, 301] width 356 height 27
click at [356, 280] on input "디. 이러한 기능을 계획에 포함하되, 마감일까지 준비가 되지 않을 경우 기능 없이 출시할 준비를 하세요." at bounding box center [356, 276] width 0 height 7
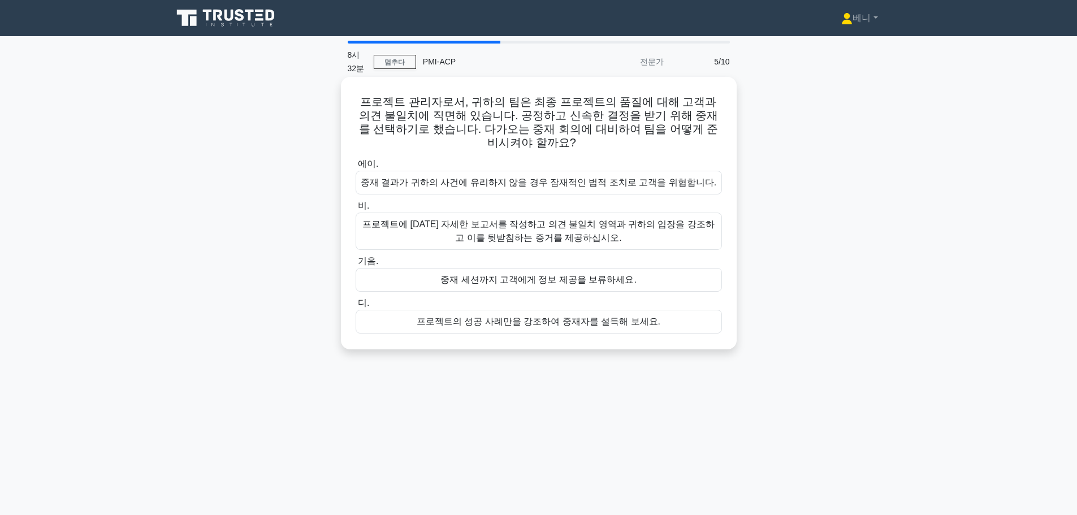
click at [647, 224] on div "에이. 중재 결과가 귀하의 사건에 유리하지 않을 경우 잠재적인 법적 조치로 고객을 위협합니다. 비. 기음. 디." at bounding box center [539, 245] width 380 height 181
click at [641, 219] on font "프로젝트에 대한 자세한 보고서를 작성하고 의견 불일치 영역과 귀하의 입장을 강조하고 이를 뒷받침하는 증거를 제공하십시오." at bounding box center [538, 230] width 352 height 23
click at [356, 210] on input "비. 프로젝트에 대한 자세한 보고서를 작성하고 의견 불일치 영역과 귀하의 입장을 강조하고 이를 뒷받침하는 증거를 제공하십시오." at bounding box center [356, 205] width 0 height 7
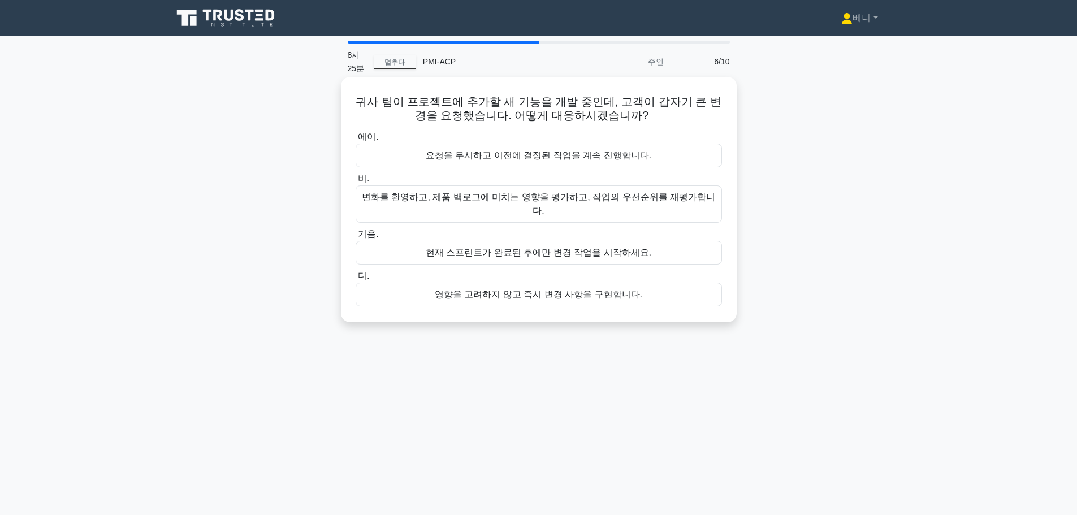
click at [507, 198] on font "변화를 환영하고, 제품 백로그에 미치는 영향을 평가하고, 작업의 우선순위를 재평가합니다." at bounding box center [538, 203] width 353 height 23
click at [356, 183] on input "비. 변화를 환영하고, 제품 백로그에 미치는 영향을 평가하고, 작업의 우선순위를 재평가합니다." at bounding box center [356, 178] width 0 height 7
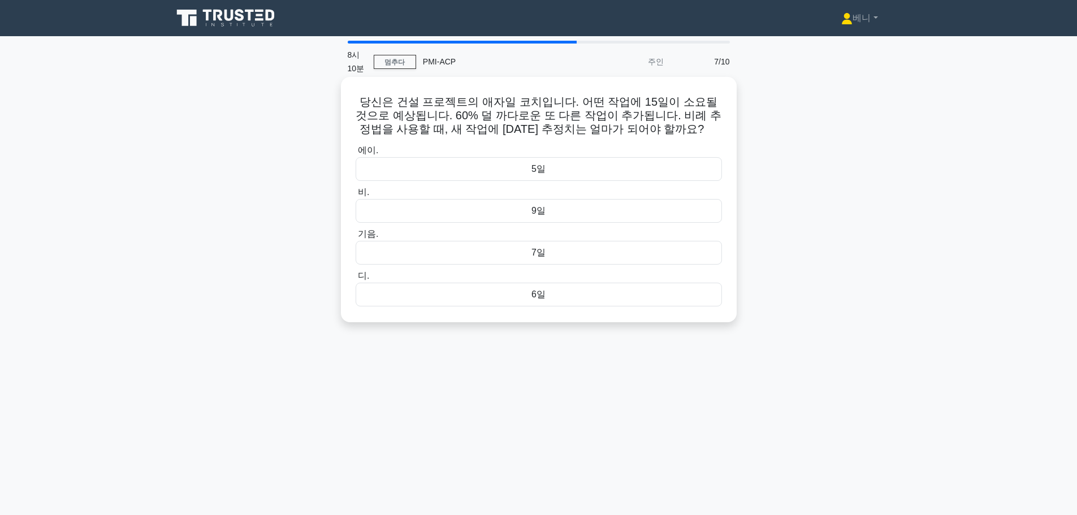
click at [561, 207] on div "9일" at bounding box center [539, 211] width 366 height 24
click at [356, 196] on input "비. 9일" at bounding box center [356, 192] width 0 height 7
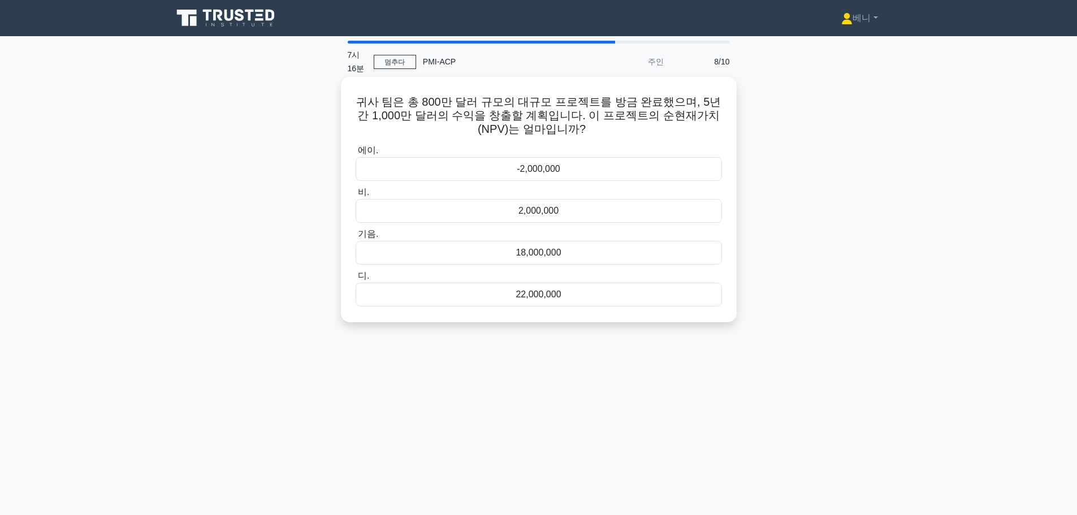
click at [565, 211] on div "2,000,000" at bounding box center [539, 211] width 366 height 24
click at [356, 196] on input "비. 2,000,000" at bounding box center [356, 192] width 0 height 7
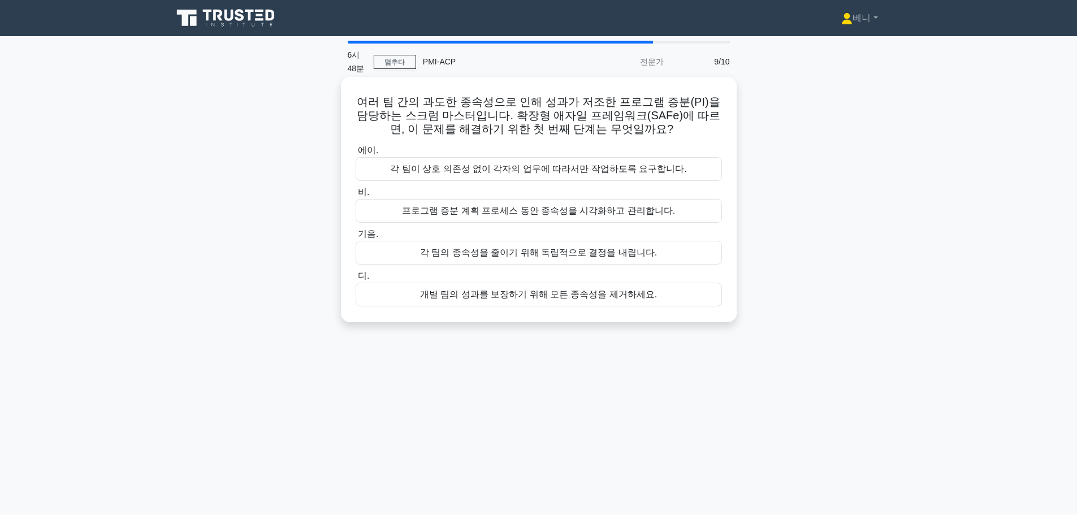
click at [581, 211] on font "프로그램 증분 계획 프로세스 동안 종속성을 시각화하고 관리합니다." at bounding box center [539, 211] width 274 height 10
click at [356, 196] on input "비. 프로그램 증분 계획 프로세스 동안 종속성을 시각화하고 관리합니다." at bounding box center [356, 192] width 0 height 7
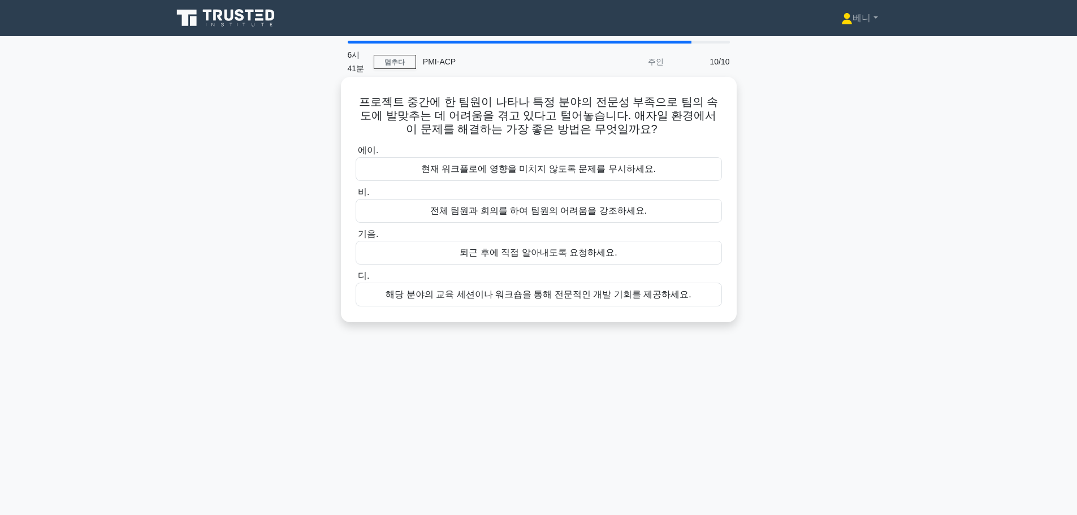
click at [607, 295] on font "해당 분야의 교육 세션이나 워크숍을 통해 전문적인 개발 기회를 제공하세요." at bounding box center [538, 294] width 305 height 10
click at [356, 280] on input "디. 해당 분야의 교육 세션이나 워크숍을 통해 전문적인 개발 기회를 제공하세요." at bounding box center [356, 276] width 0 height 7
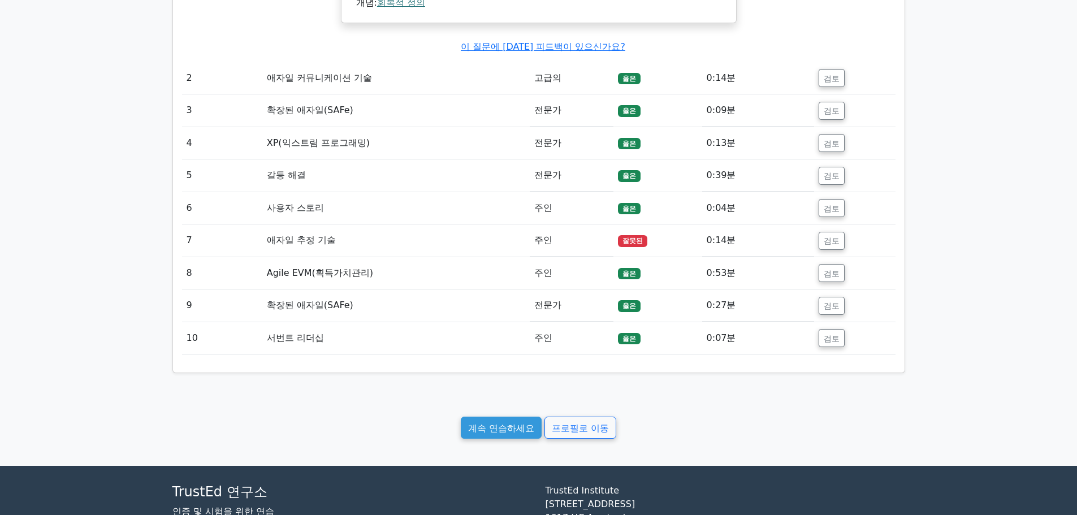
scroll to position [1222, 0]
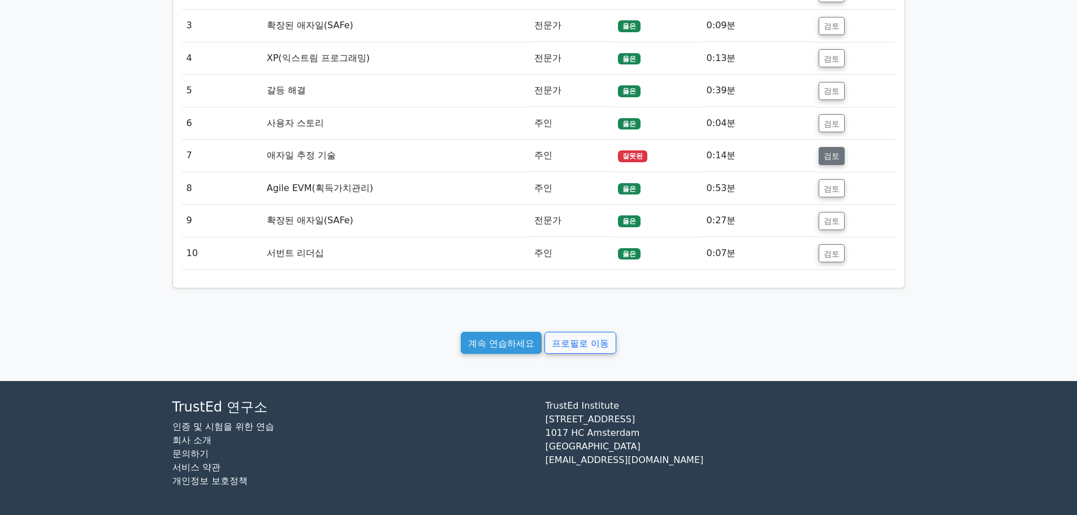
click at [839, 152] on font "검토" at bounding box center [832, 156] width 16 height 9
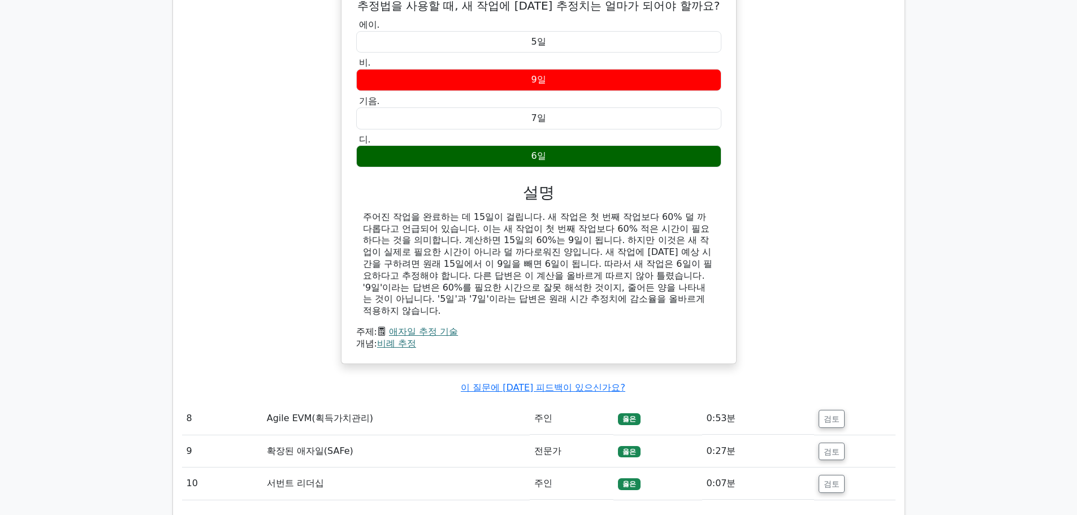
scroll to position [1561, 0]
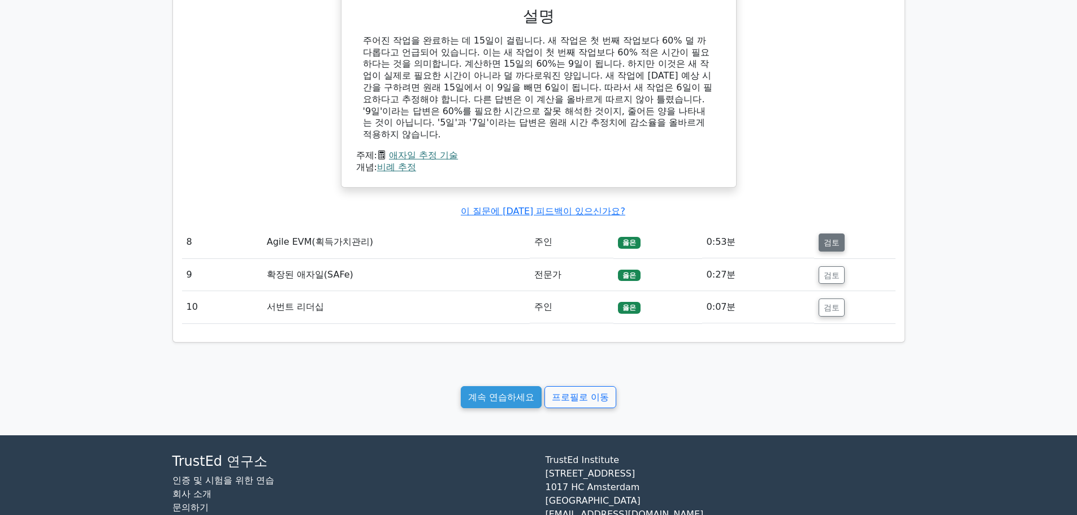
click at [821, 252] on button "검토" at bounding box center [832, 243] width 26 height 18
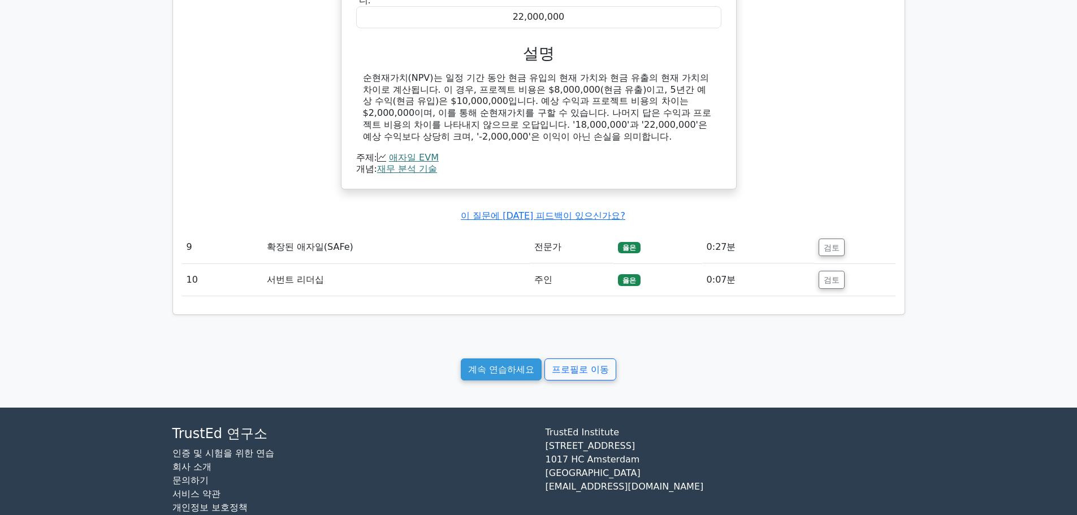
scroll to position [1844, 0]
